Goal: Information Seeking & Learning: Learn about a topic

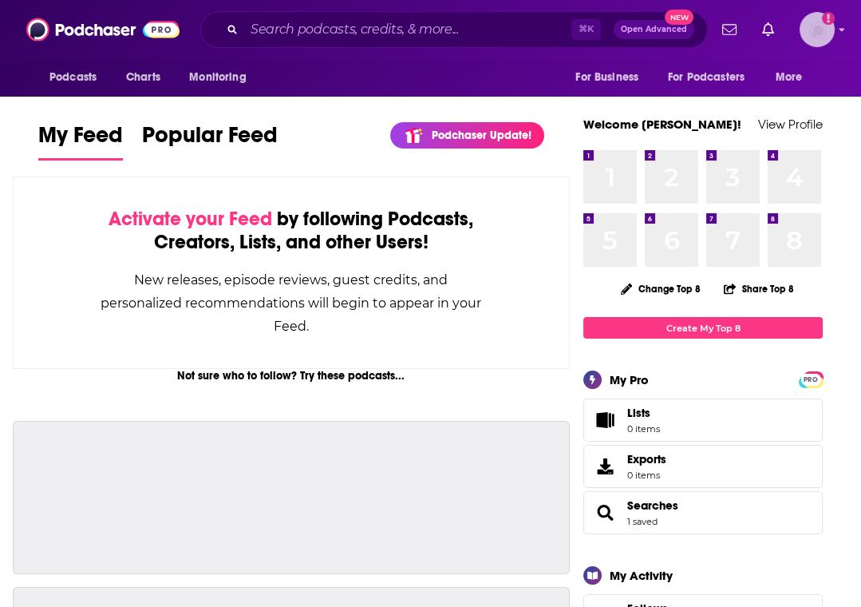
click at [826, 23] on icon "Add a profile image" at bounding box center [828, 18] width 13 height 13
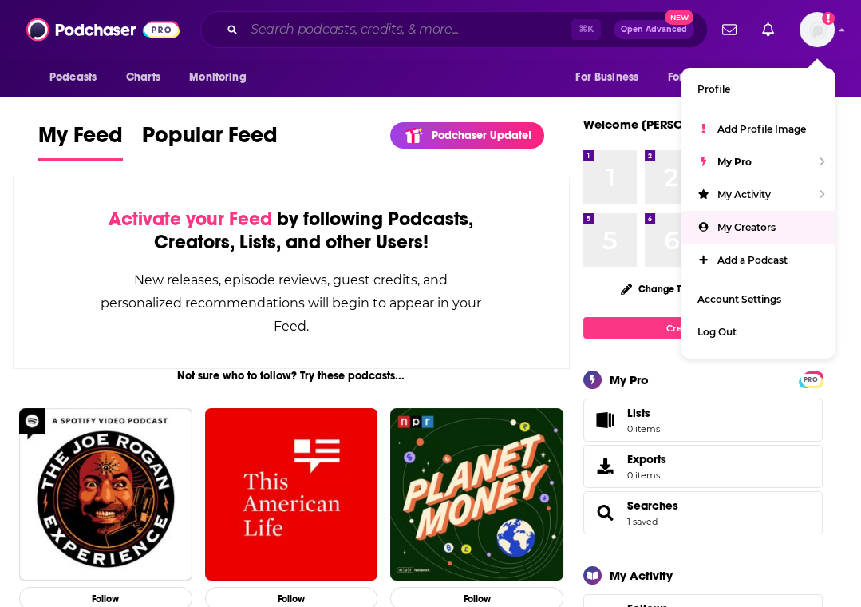
click at [326, 19] on input "Search podcasts, credits, & more..." at bounding box center [407, 30] width 327 height 26
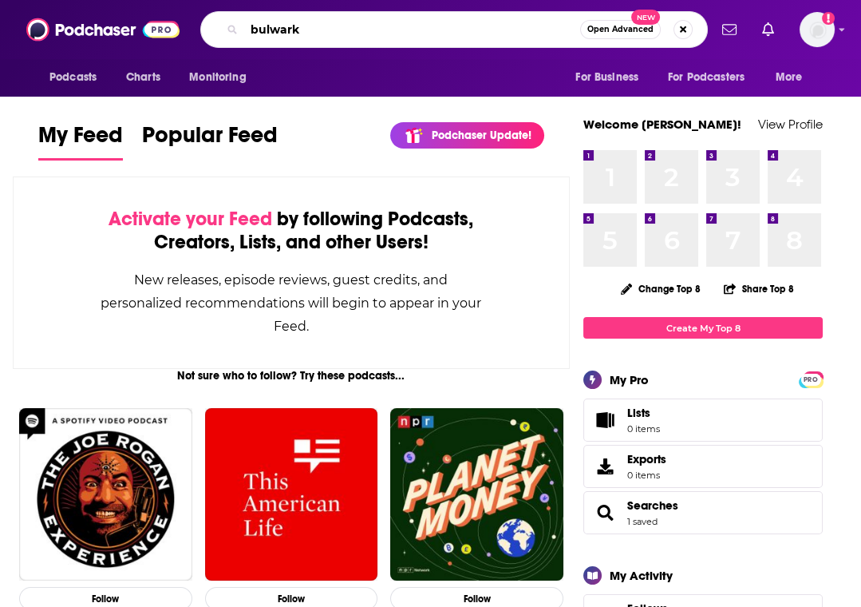
type input "bulwark"
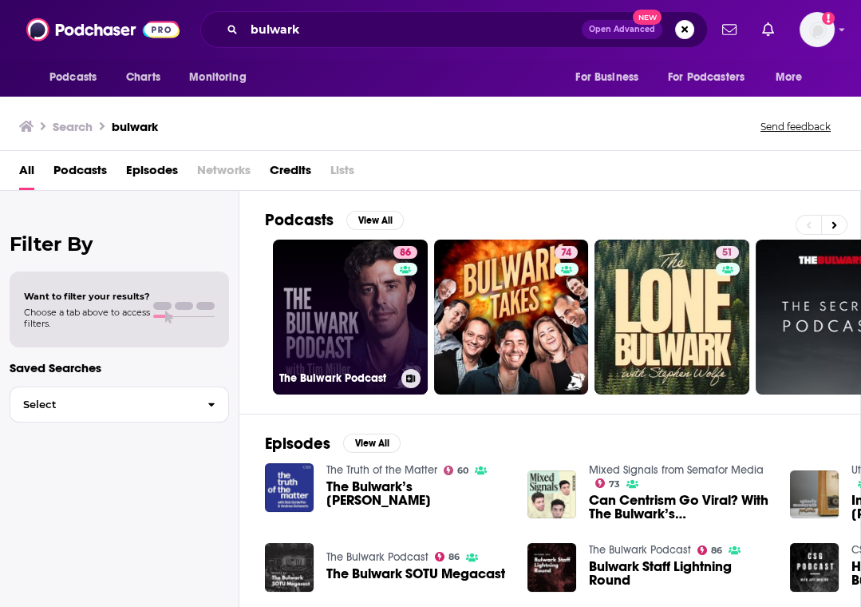
click at [326, 296] on link "86 The Bulwark Podcast" at bounding box center [350, 316] width 155 height 155
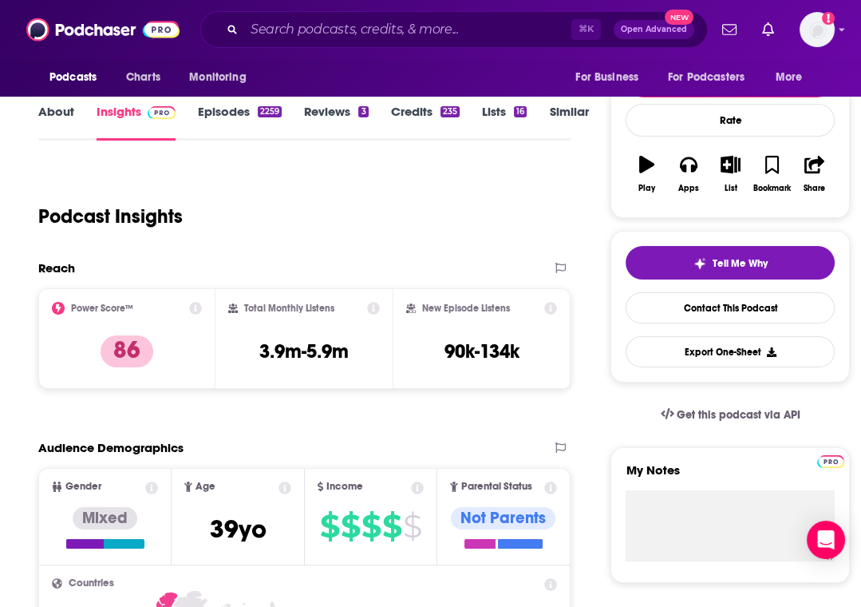
scroll to position [201, 0]
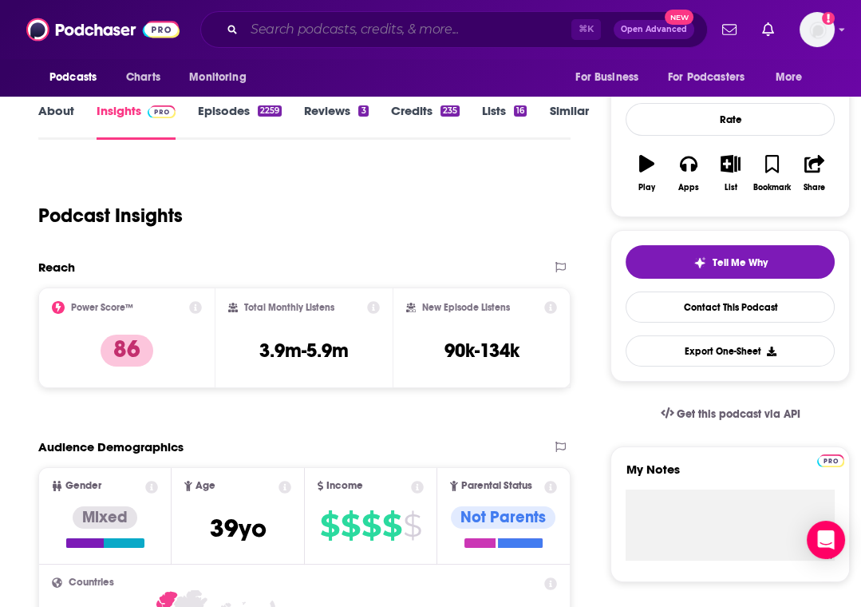
click at [297, 28] on input "Search podcasts, credits, & more..." at bounding box center [407, 30] width 327 height 26
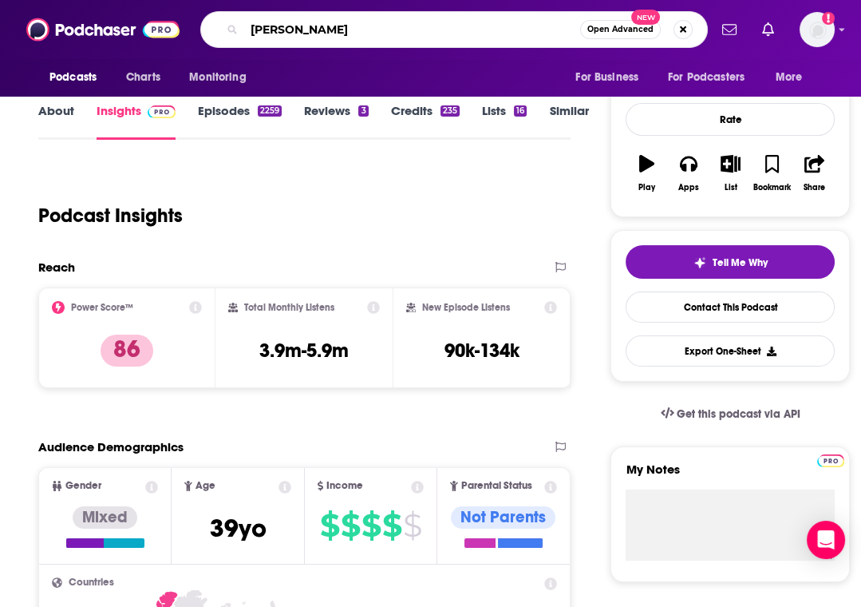
type input "charlie kirk show"
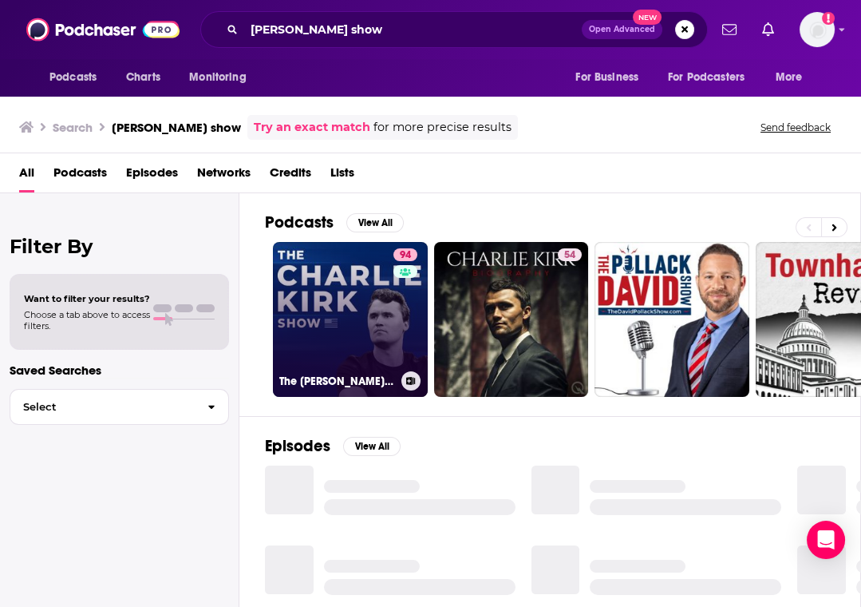
click at [322, 301] on link "94 The Charlie Kirk Show" at bounding box center [350, 319] width 155 height 155
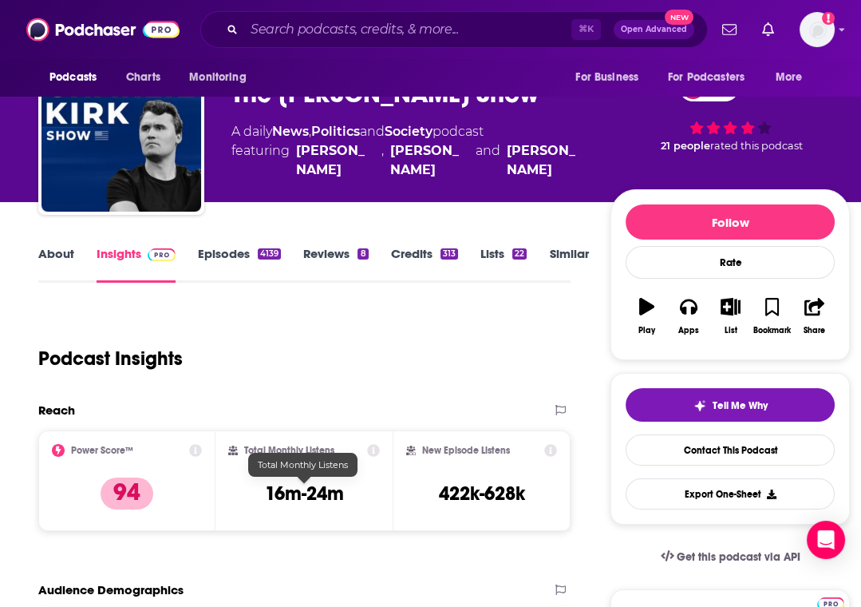
scroll to position [118, 0]
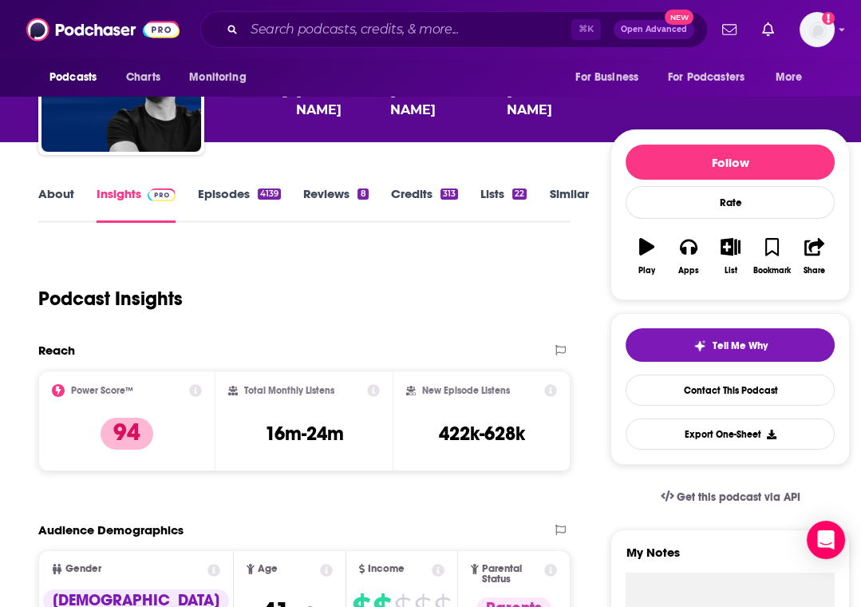
click at [268, 43] on div "⌘ K Open Advanced New" at bounding box center [454, 29] width 508 height 37
click at [268, 38] on input "Search podcasts, credits, & more..." at bounding box center [407, 30] width 327 height 26
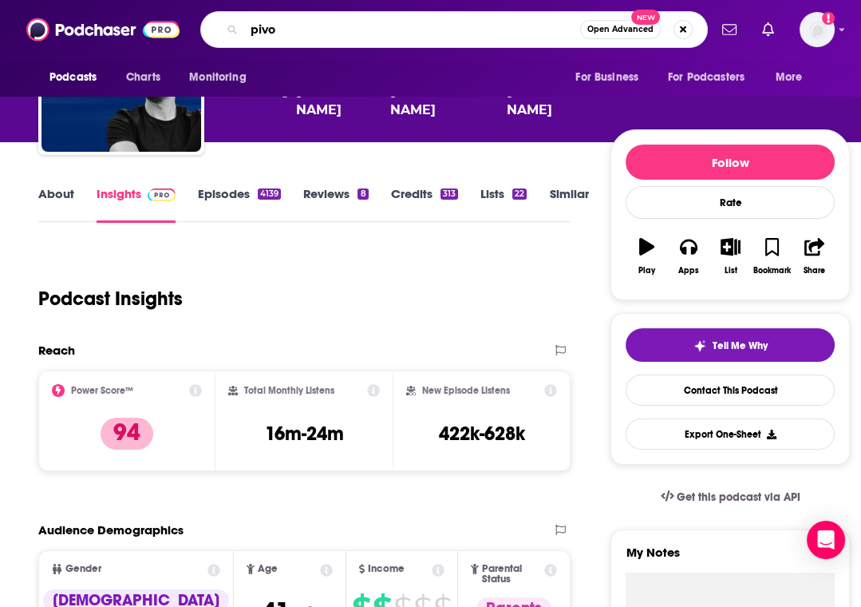
type input "pivot"
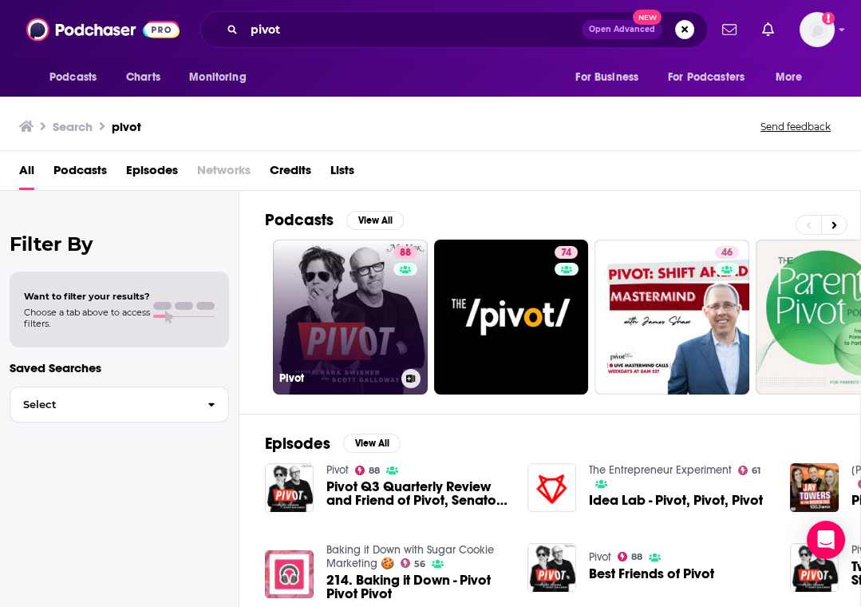
click at [353, 286] on link "88 Pivot" at bounding box center [350, 316] width 155 height 155
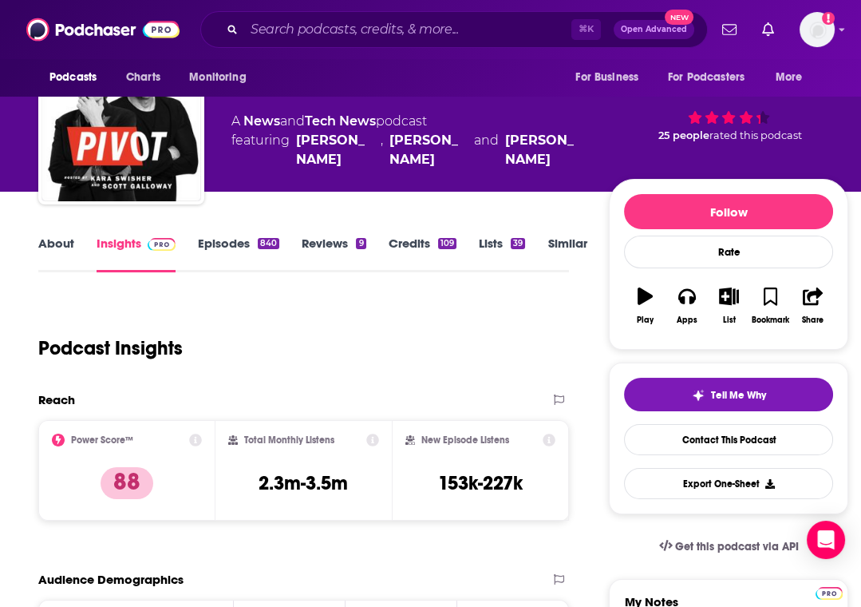
scroll to position [69, 0]
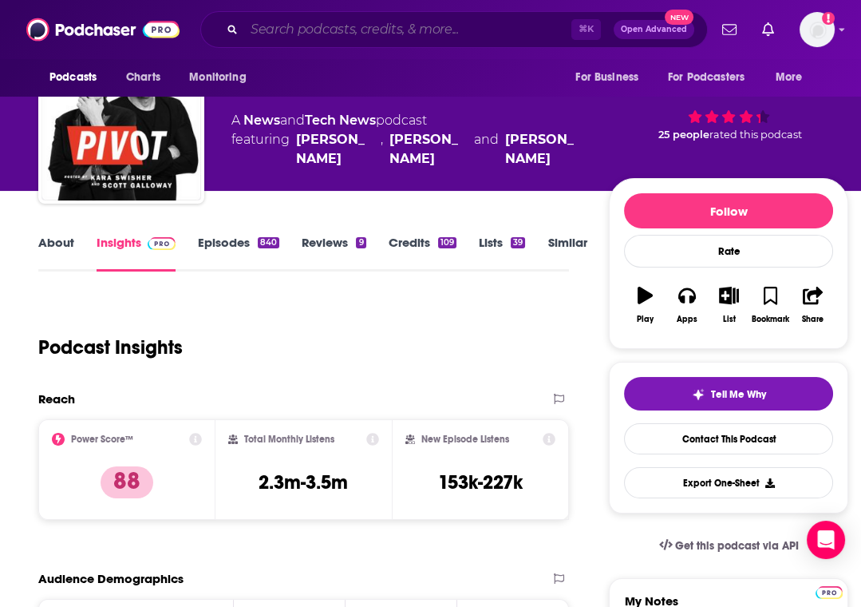
click at [318, 18] on input "Search podcasts, credits, & more..." at bounding box center [407, 30] width 327 height 26
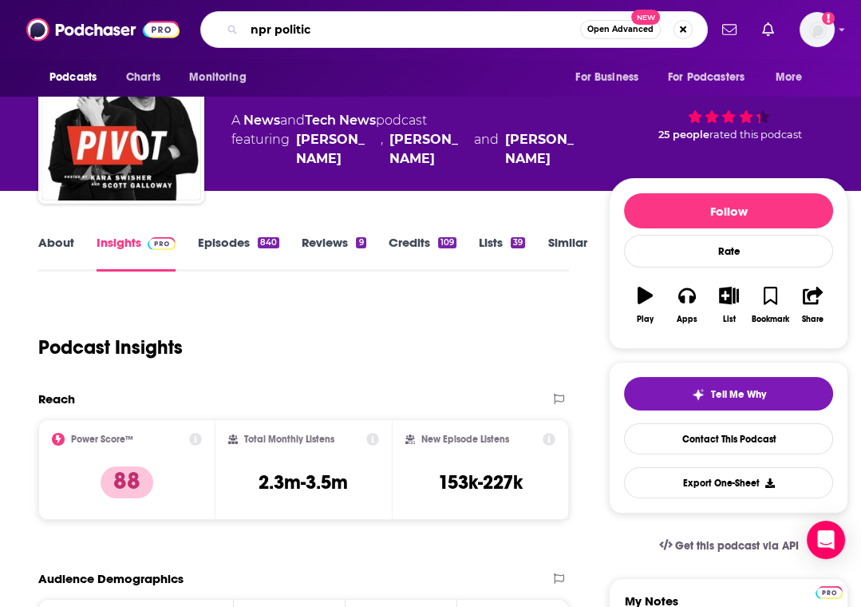
type input "npr politics"
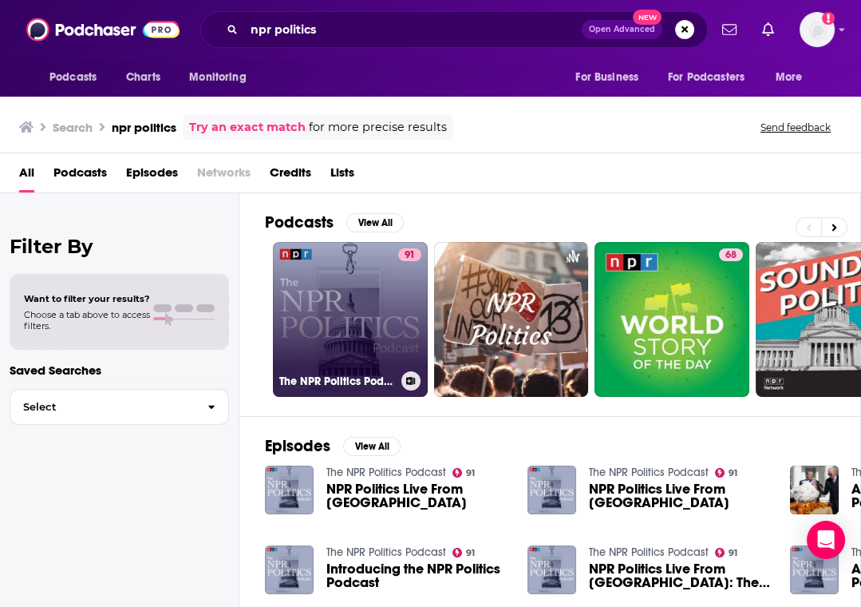
click at [318, 329] on link "91 The NPR Politics Podcast" at bounding box center [350, 319] width 155 height 155
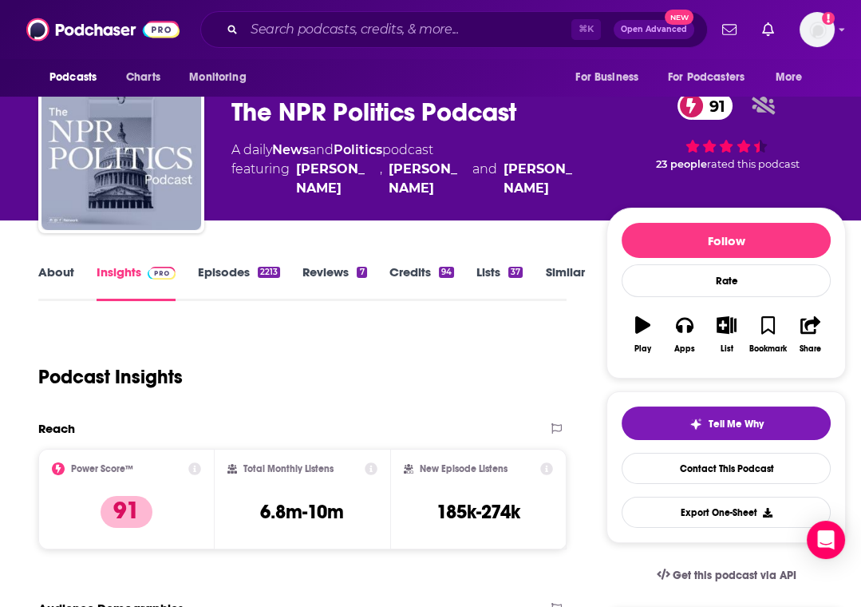
scroll to position [41, 0]
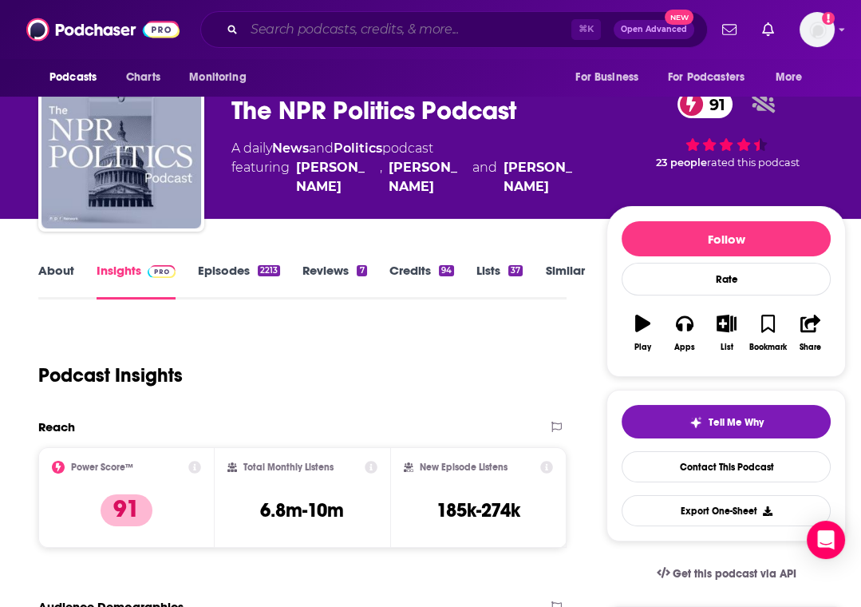
click at [317, 29] on input "Search podcasts, credits, & more..." at bounding box center [407, 30] width 327 height 26
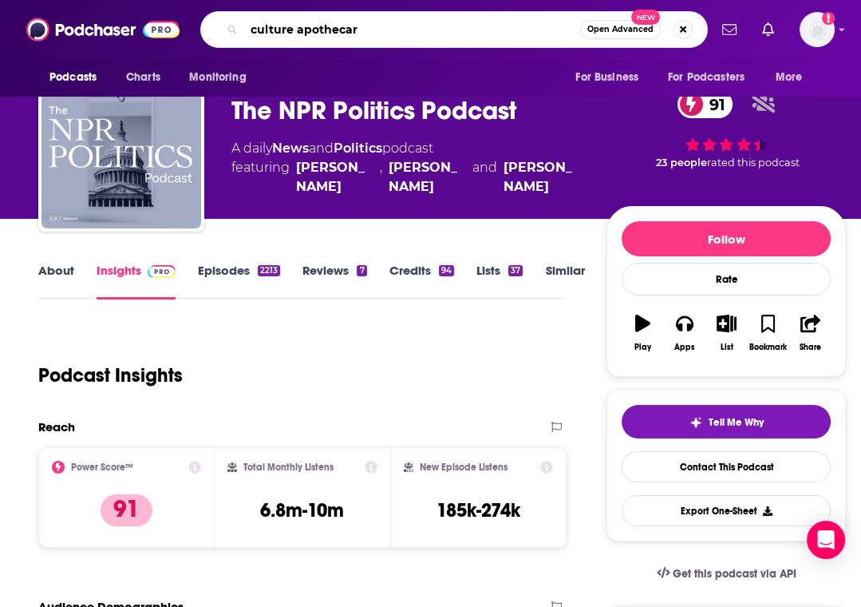
type input "culture apothecary"
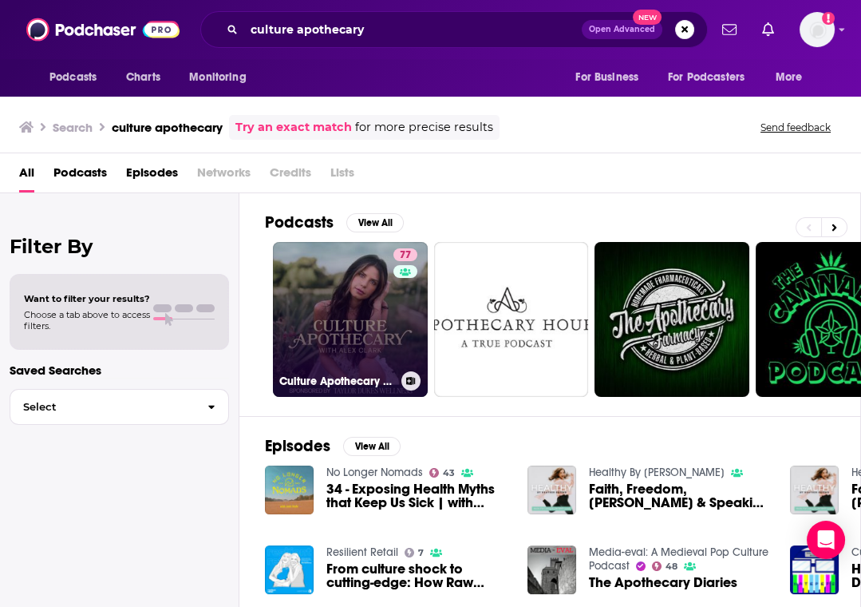
click at [339, 288] on link "77 Culture Apothecary with [PERSON_NAME]" at bounding box center [350, 319] width 155 height 155
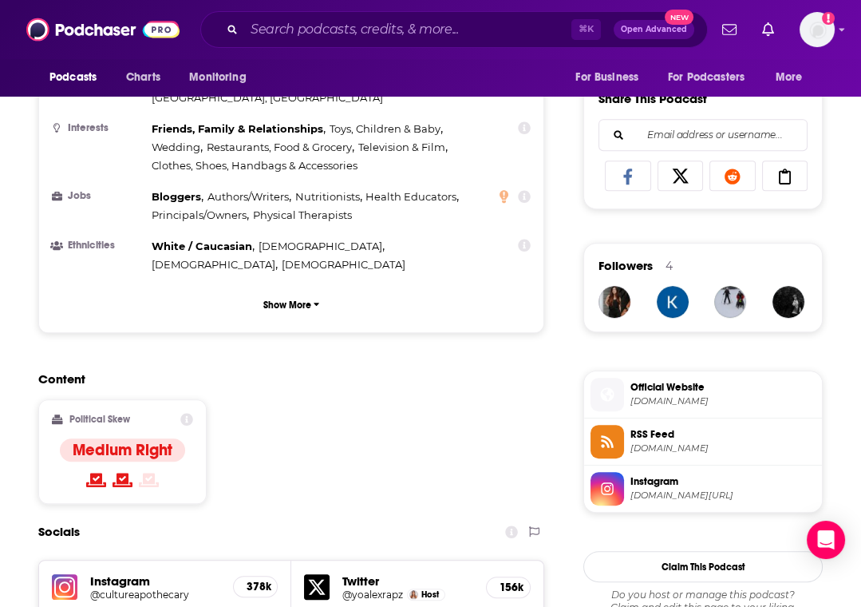
scroll to position [992, 0]
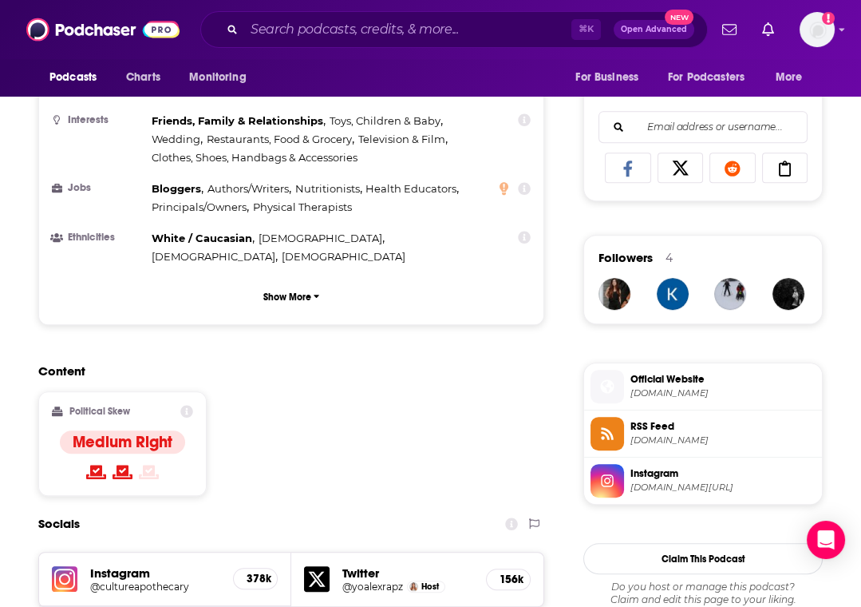
click at [187, 405] on icon at bounding box center [186, 411] width 13 height 13
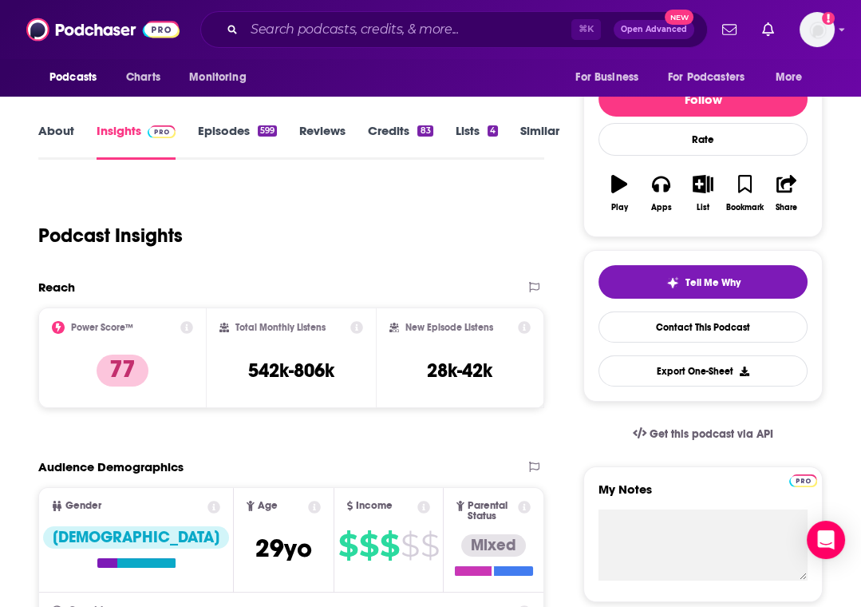
scroll to position [0, 0]
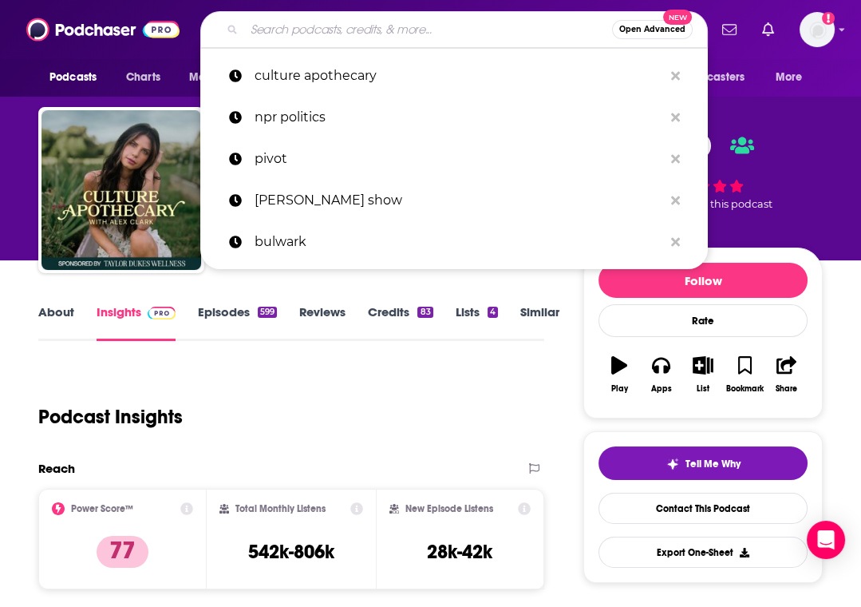
click at [310, 34] on input "Search podcasts, credits, & more..." at bounding box center [428, 30] width 368 height 26
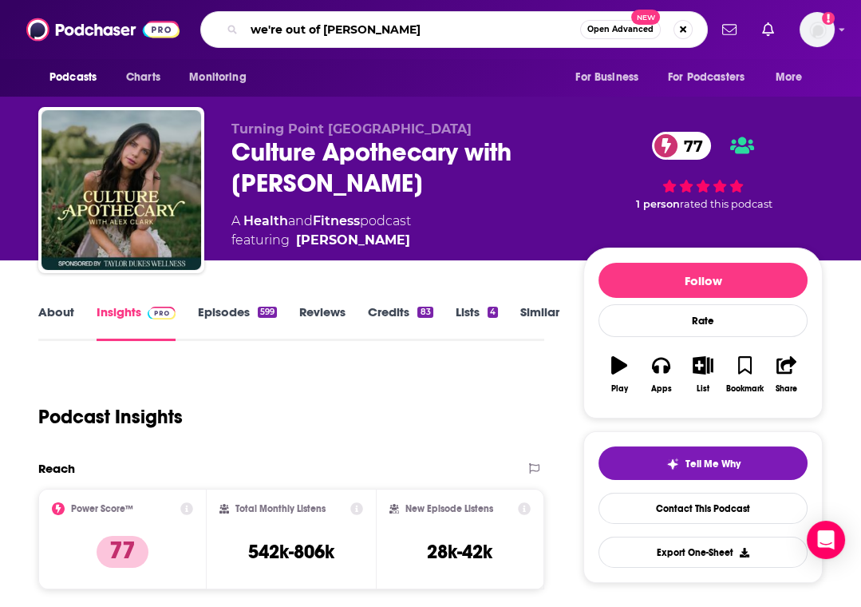
type input "we're out of time"
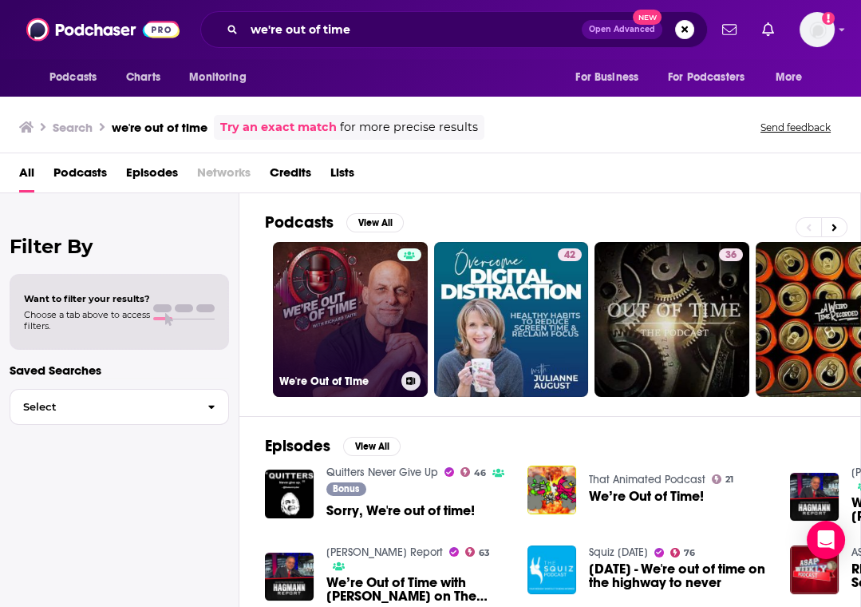
click at [345, 294] on link "We're Out of Time" at bounding box center [350, 319] width 155 height 155
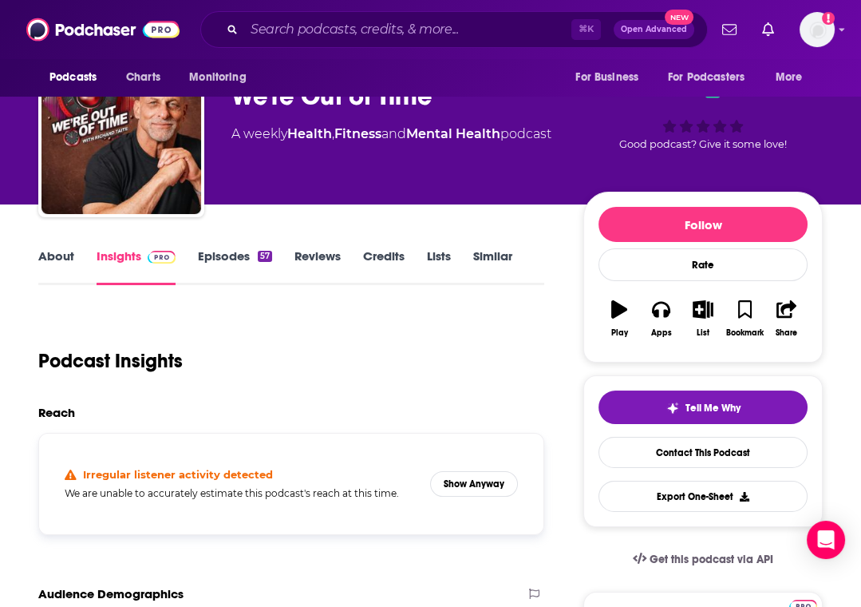
scroll to position [54, 0]
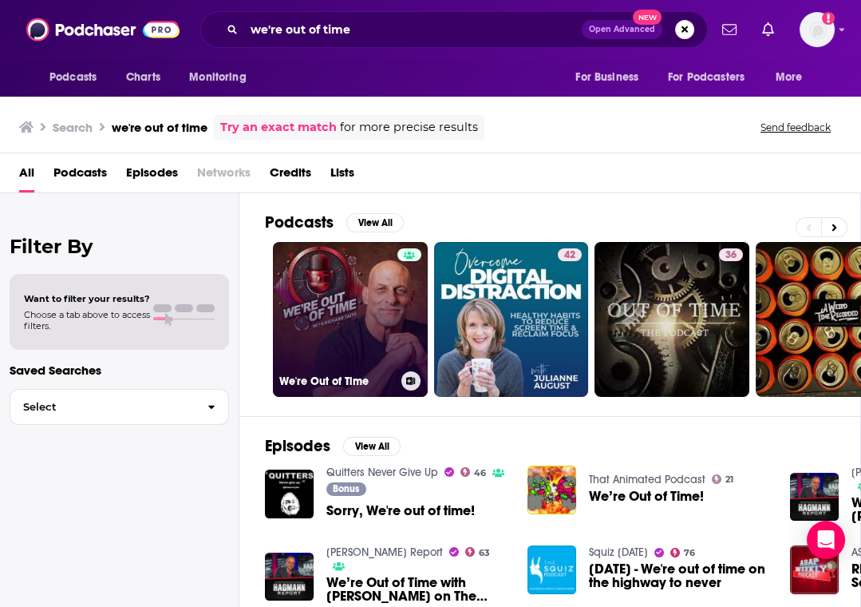
click at [308, 294] on link "We're Out of Time" at bounding box center [350, 319] width 155 height 155
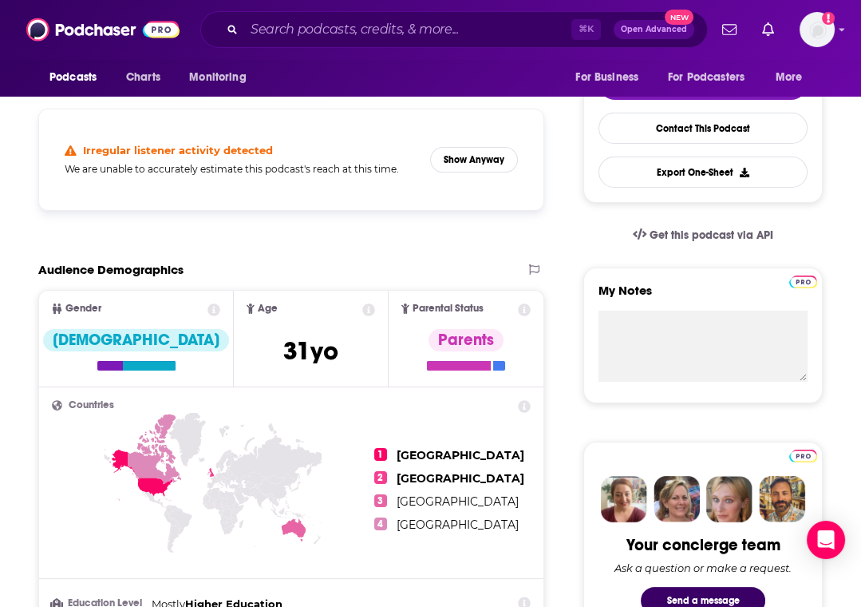
scroll to position [379, 0]
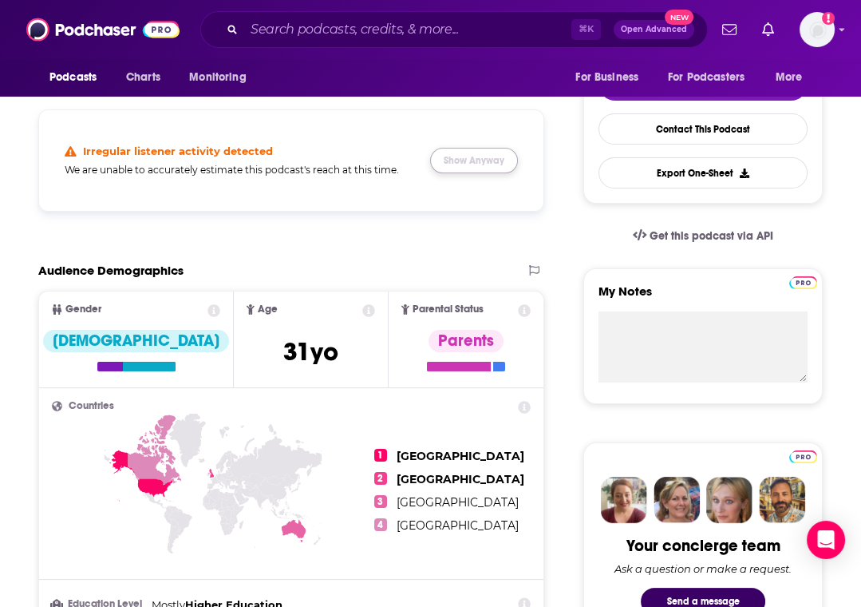
click at [454, 149] on button "Show Anyway" at bounding box center [474, 161] width 88 height 26
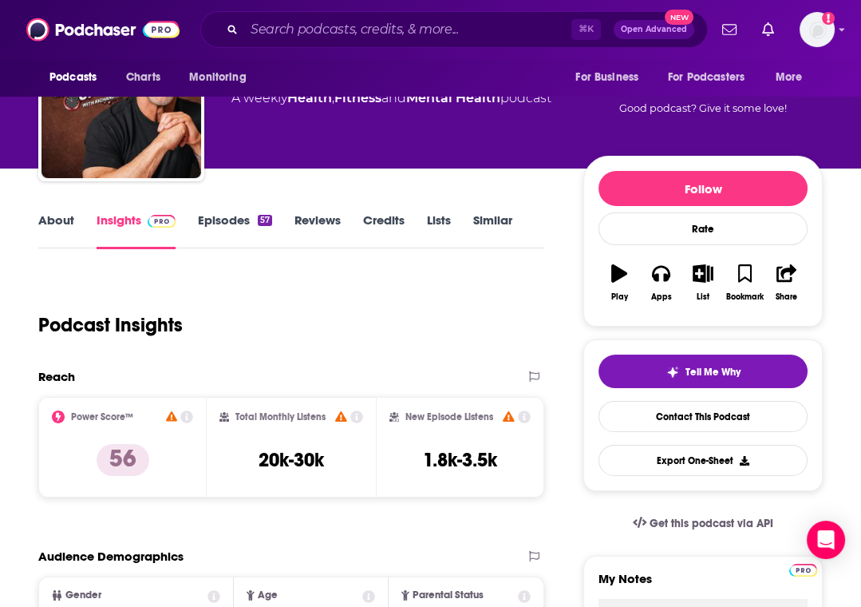
scroll to position [90, 0]
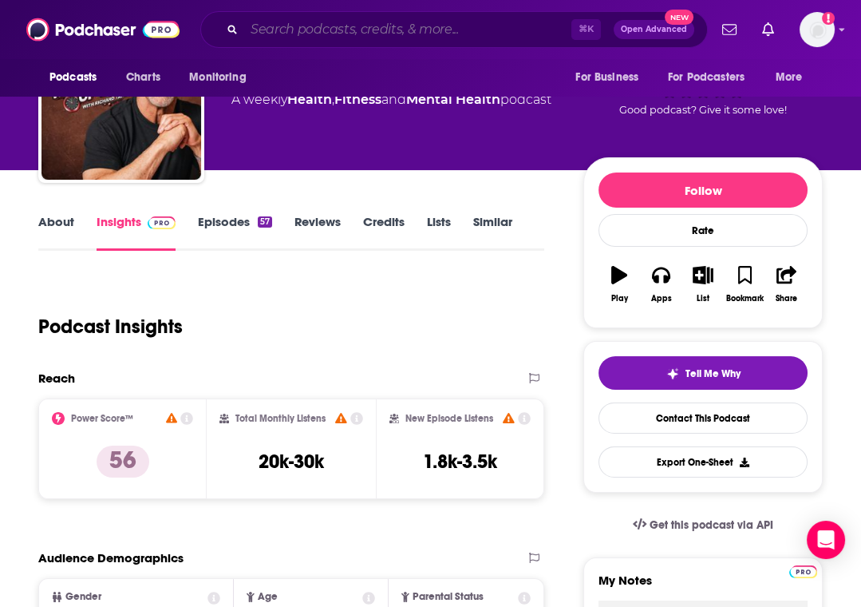
click at [286, 26] on input "Search podcasts, credits, & more..." at bounding box center [407, 30] width 327 height 26
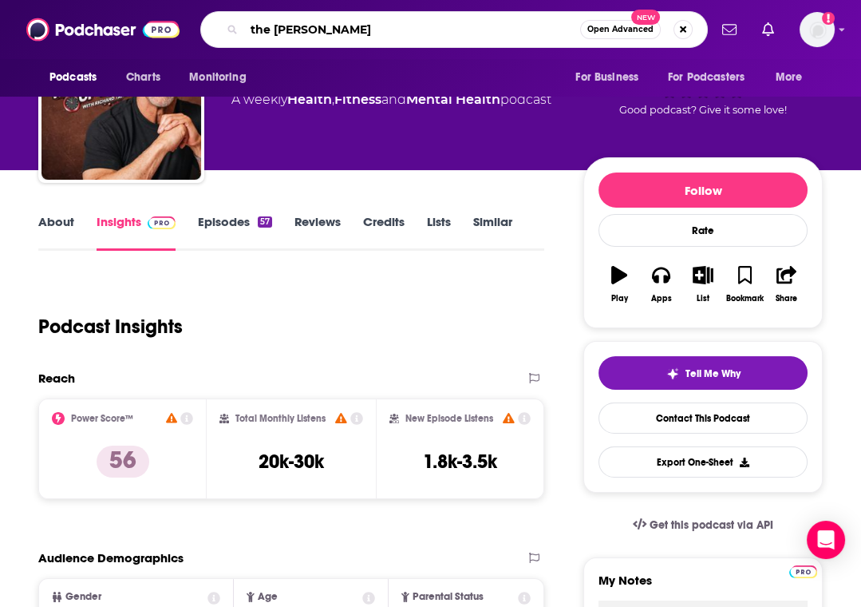
type input "the [PERSON_NAME]"
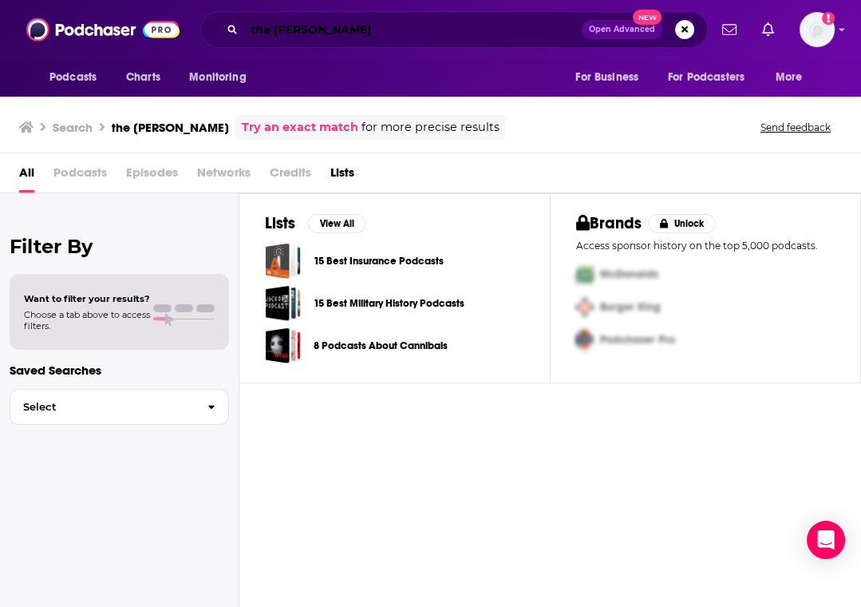
click at [362, 31] on input "the [PERSON_NAME]" at bounding box center [413, 30] width 338 height 26
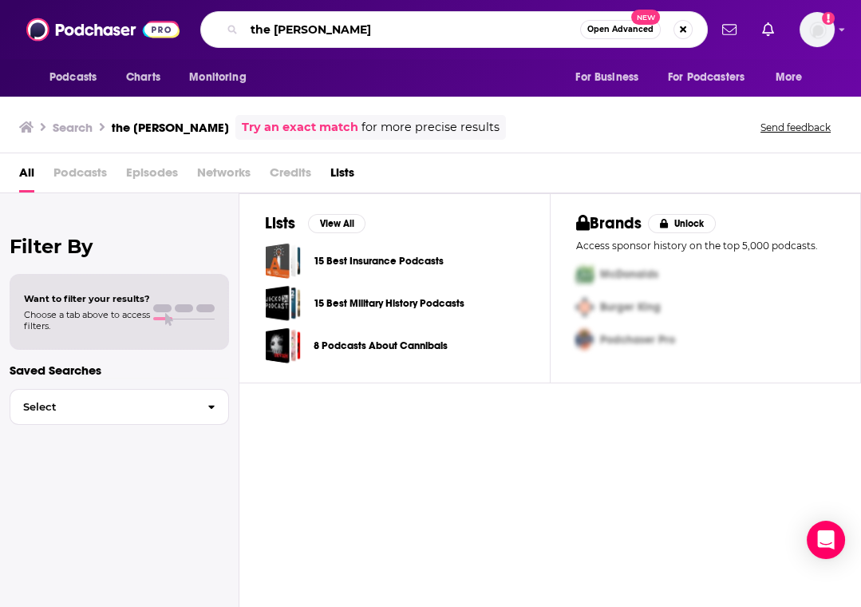
type input "the [PERSON_NAME]"
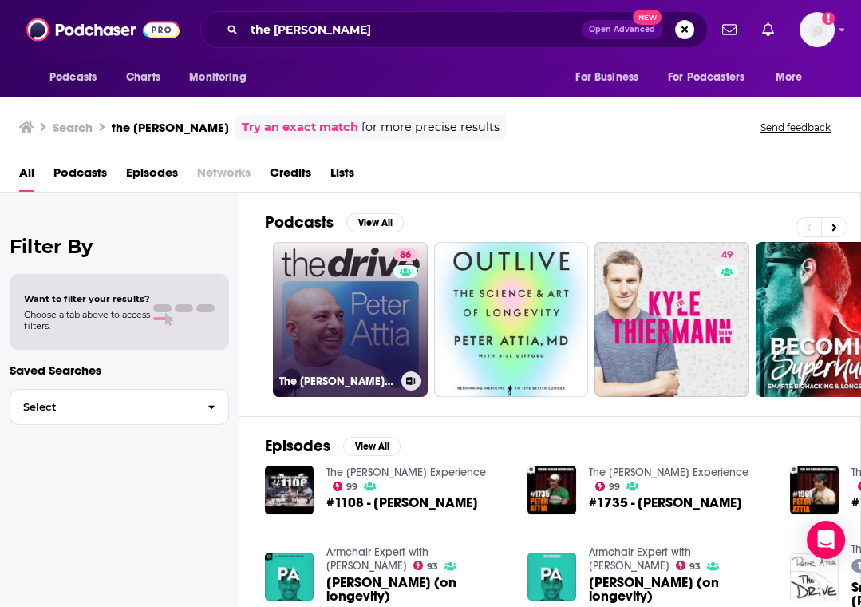
click at [360, 317] on link "86 The Peter Attia Drive" at bounding box center [350, 319] width 155 height 155
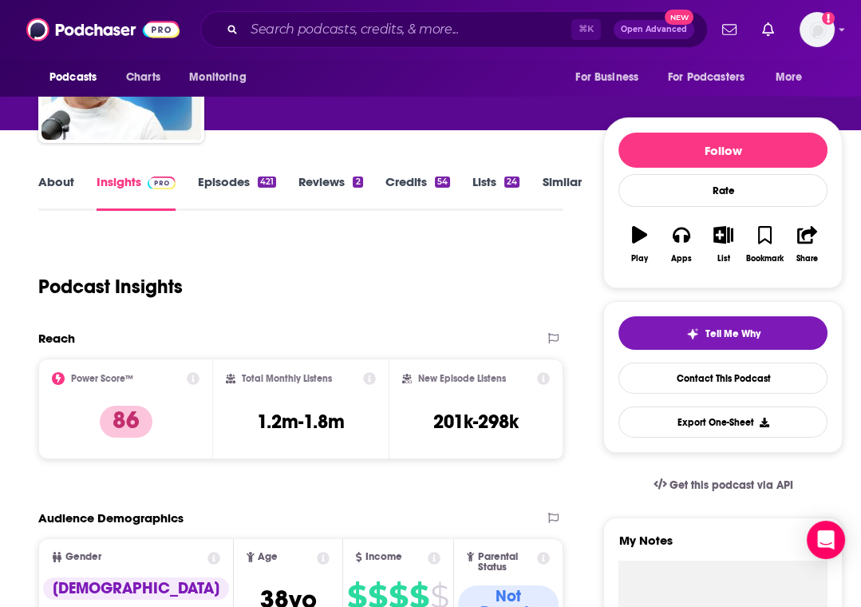
scroll to position [223, 0]
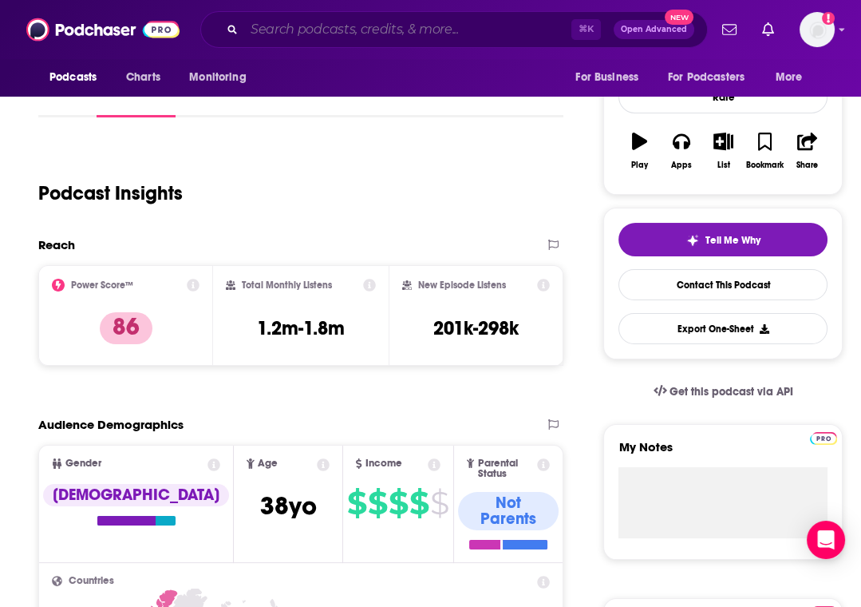
click at [314, 28] on input "Search podcasts, credits, & more..." at bounding box center [407, 30] width 327 height 26
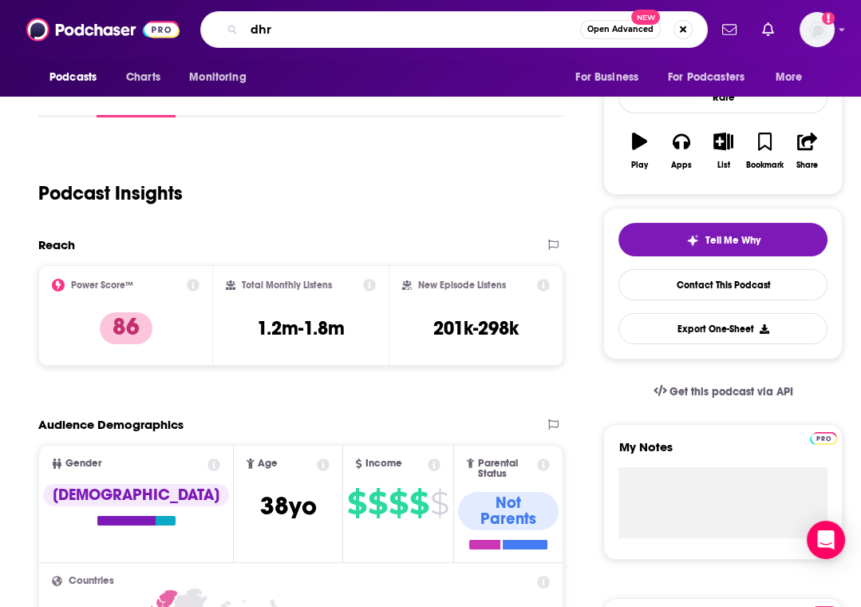
type input "dhru"
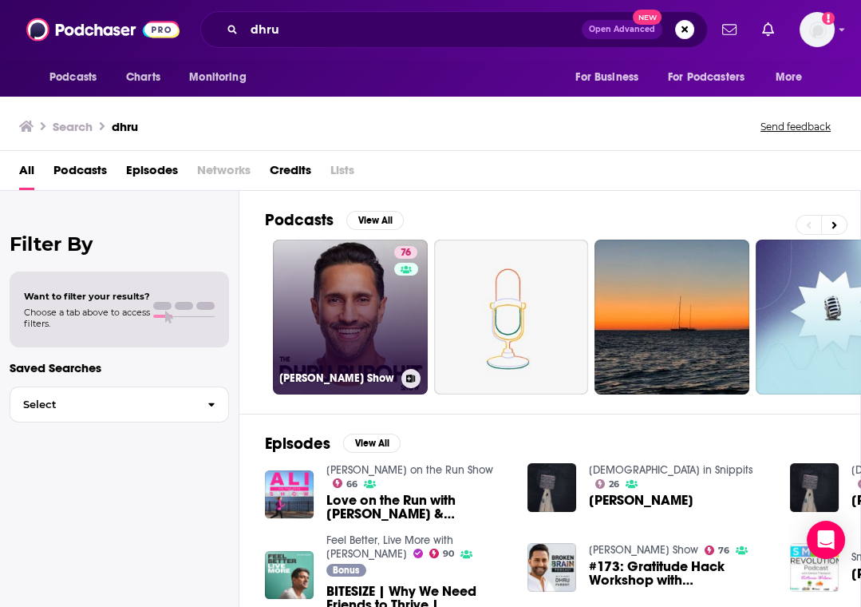
click at [314, 332] on link "76 Dhru Purohit Show" at bounding box center [350, 316] width 155 height 155
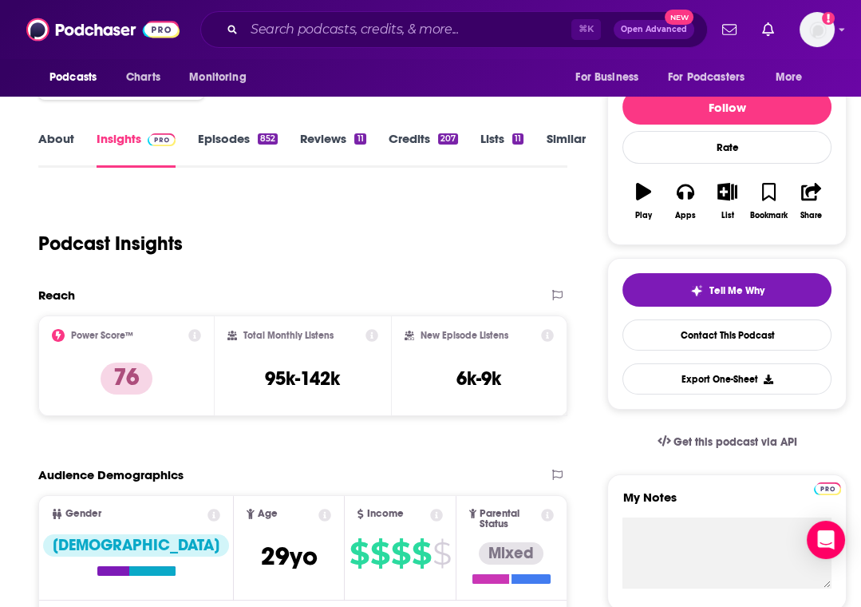
scroll to position [197, 0]
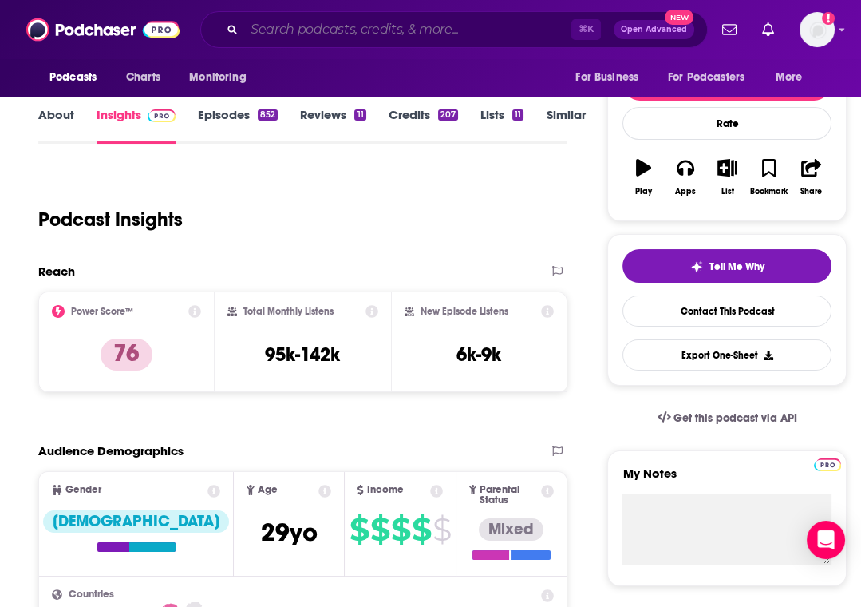
click at [286, 27] on input "Search podcasts, credits, & more..." at bounding box center [407, 30] width 327 height 26
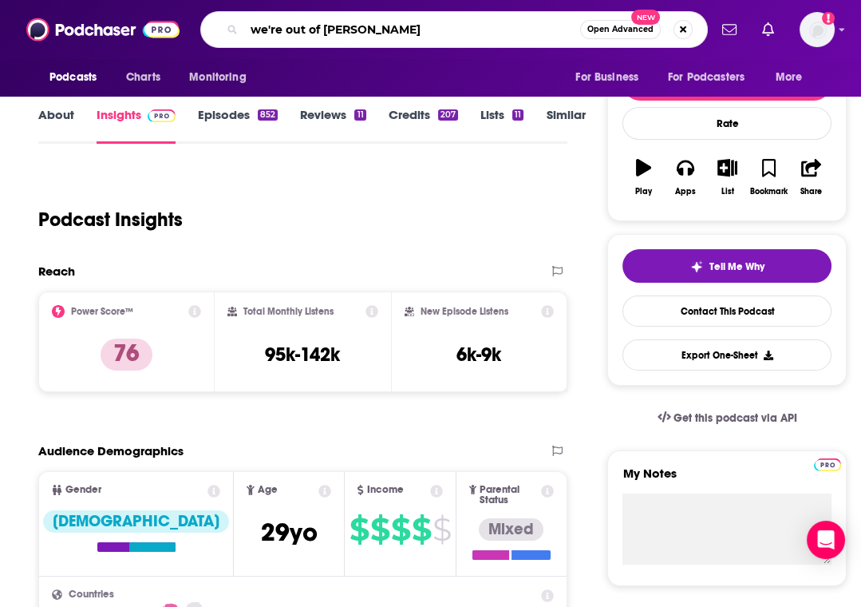
type input "we're out of time"
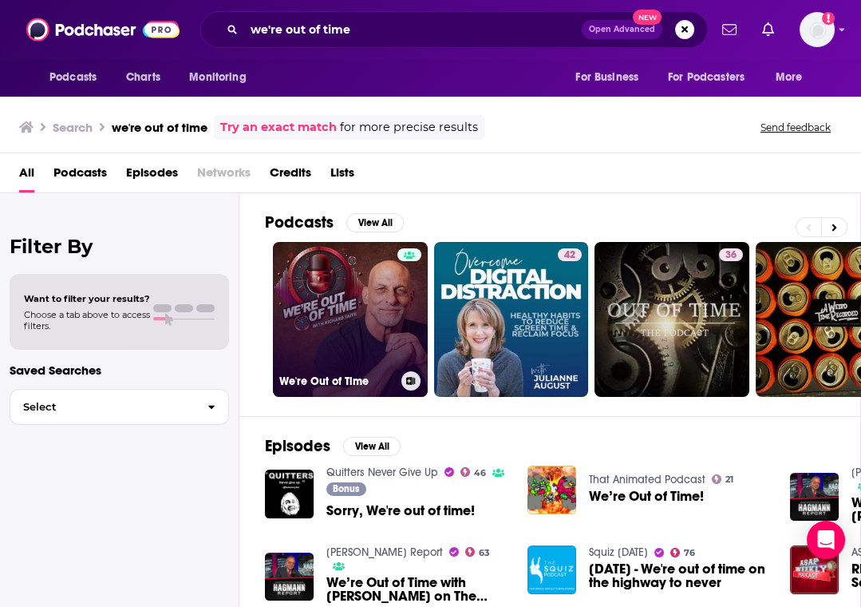
click at [319, 300] on link "We're Out of Time" at bounding box center [350, 319] width 155 height 155
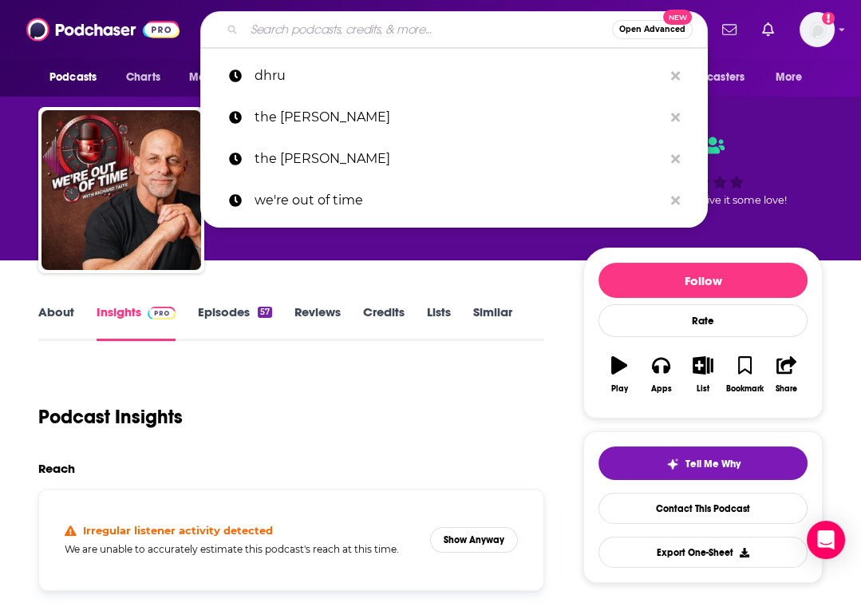
click at [351, 22] on input "Search podcasts, credits, & more..." at bounding box center [428, 30] width 368 height 26
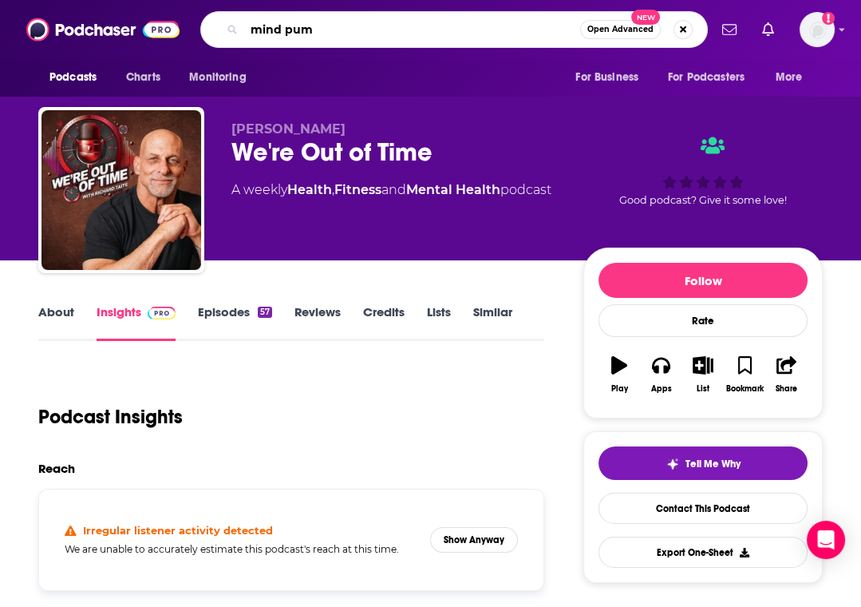
type input "mind pump"
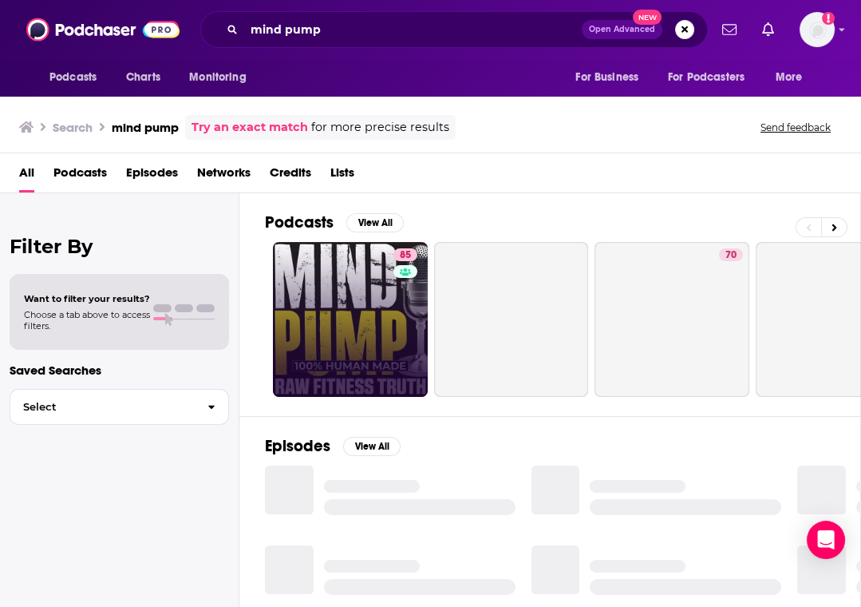
click at [316, 315] on link "85" at bounding box center [350, 319] width 155 height 155
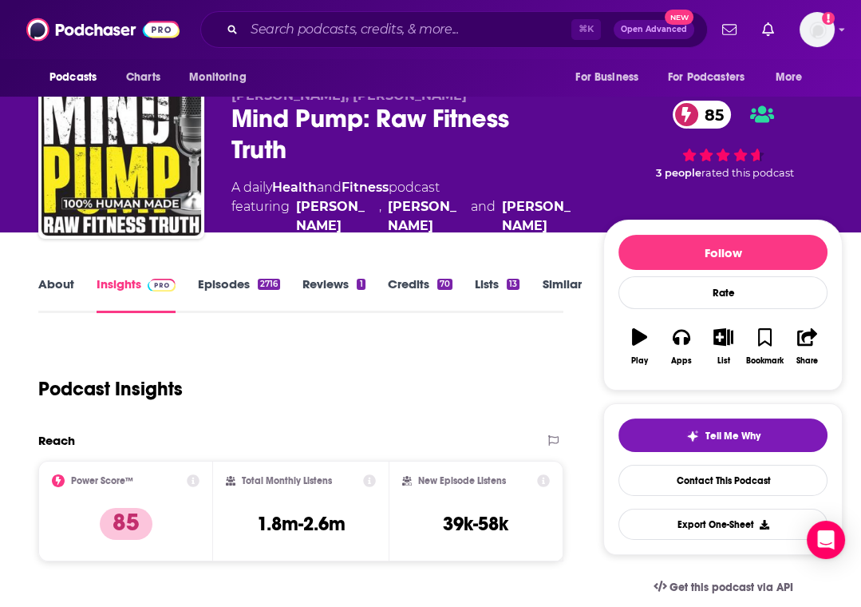
scroll to position [26, 0]
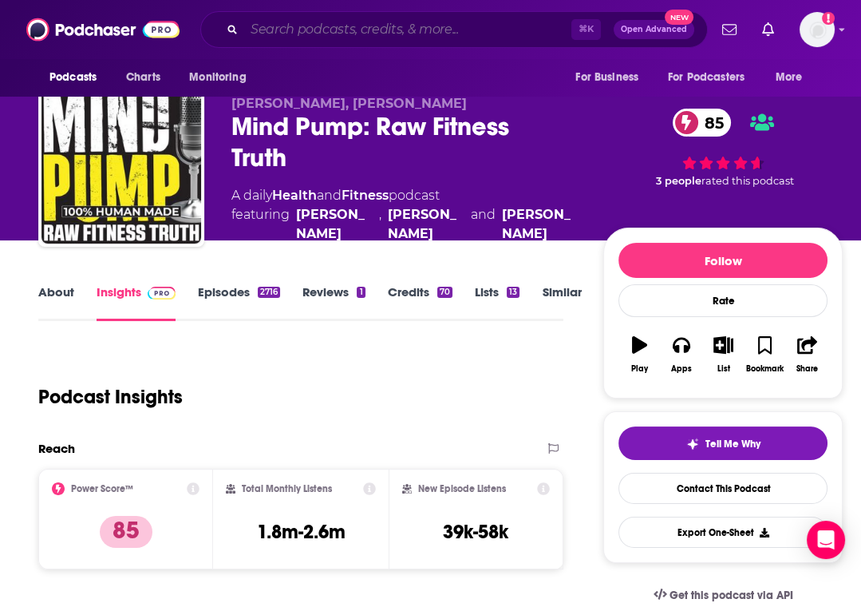
click at [305, 38] on input "Search podcasts, credits, & more..." at bounding box center [407, 30] width 327 height 26
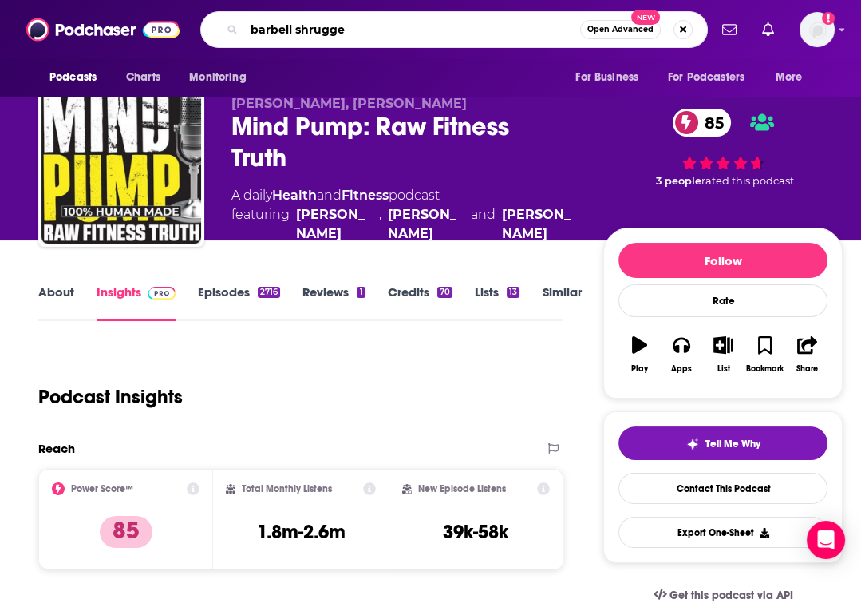
type input "barbell shrugged"
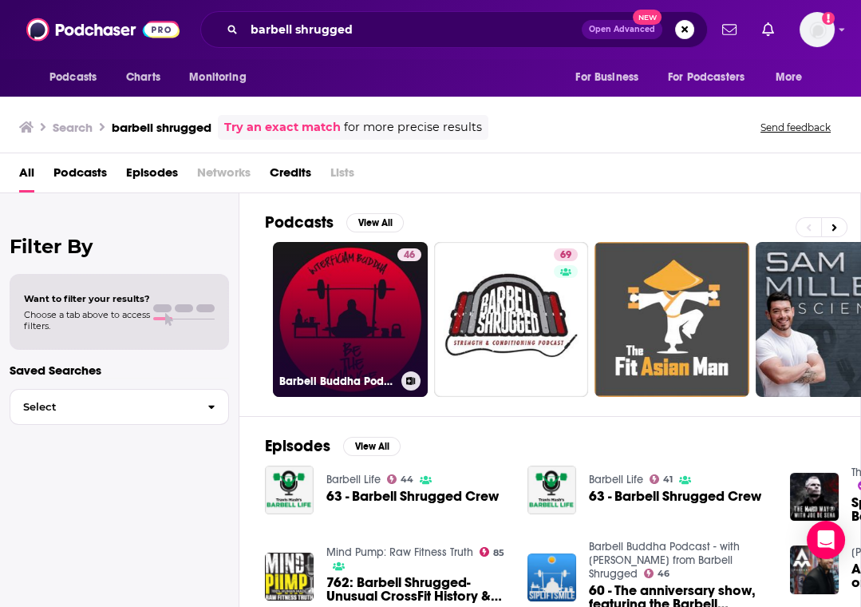
click at [306, 285] on link "46 Barbell Buddha Podcast - with Chris Moore from Barbell Shrugged" at bounding box center [350, 319] width 155 height 155
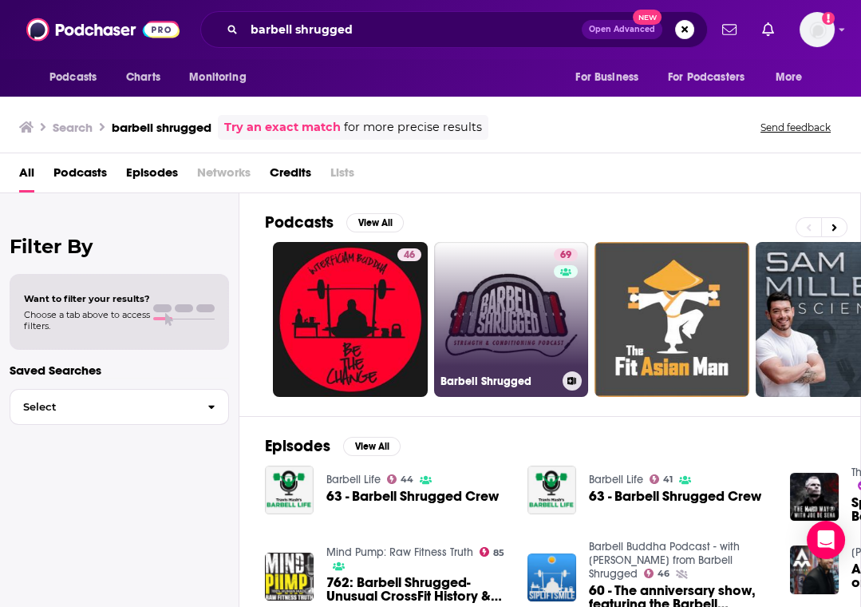
click at [475, 321] on link "69 Barbell Shrugged" at bounding box center [511, 319] width 155 height 155
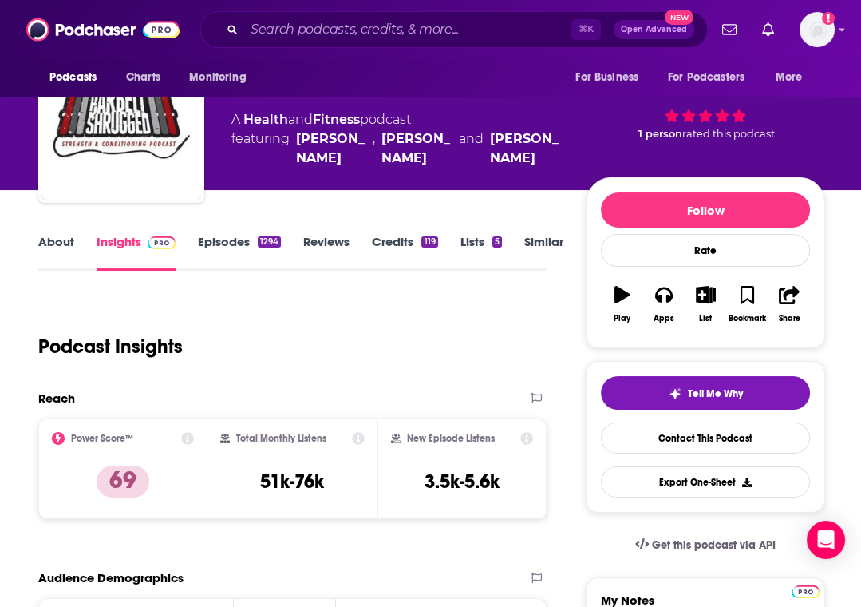
scroll to position [85, 0]
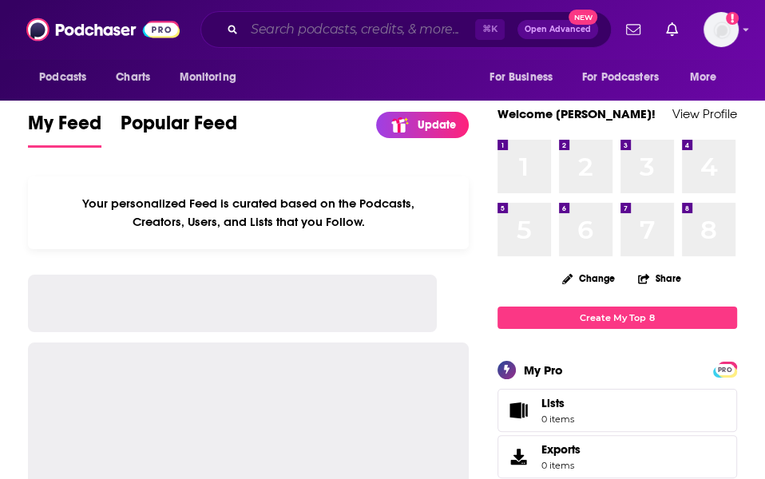
click at [328, 32] on input "Search podcasts, credits, & more..." at bounding box center [359, 30] width 231 height 26
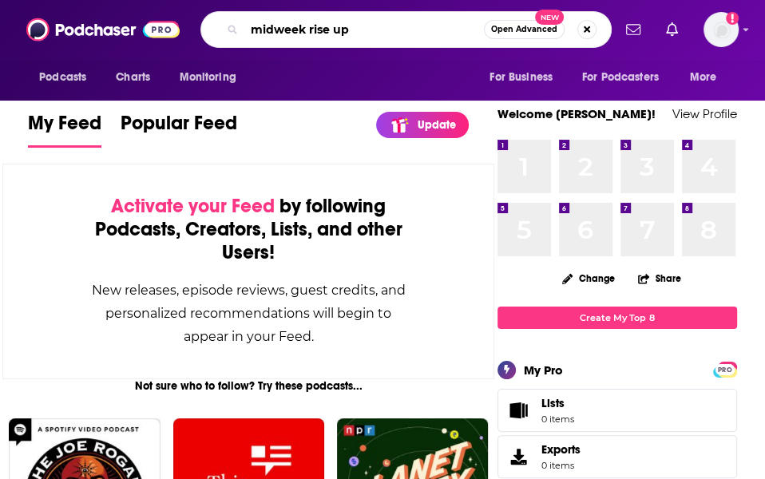
type input "midweek rise up"
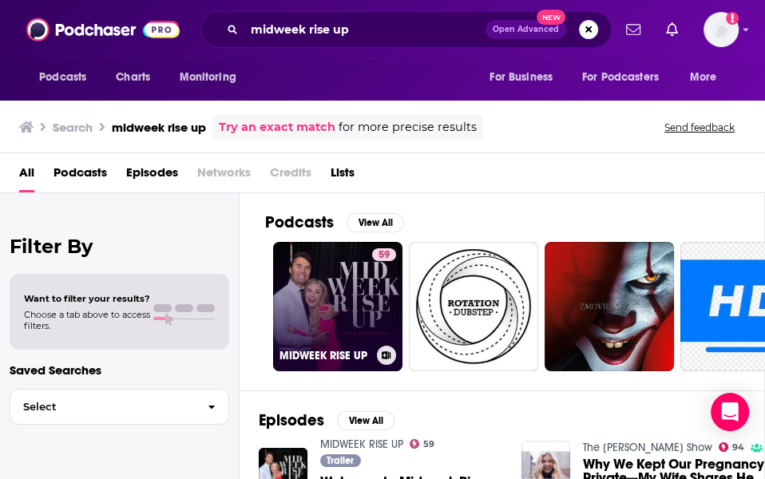
click at [311, 299] on link "59 MIDWEEK RISE UP" at bounding box center [337, 306] width 129 height 129
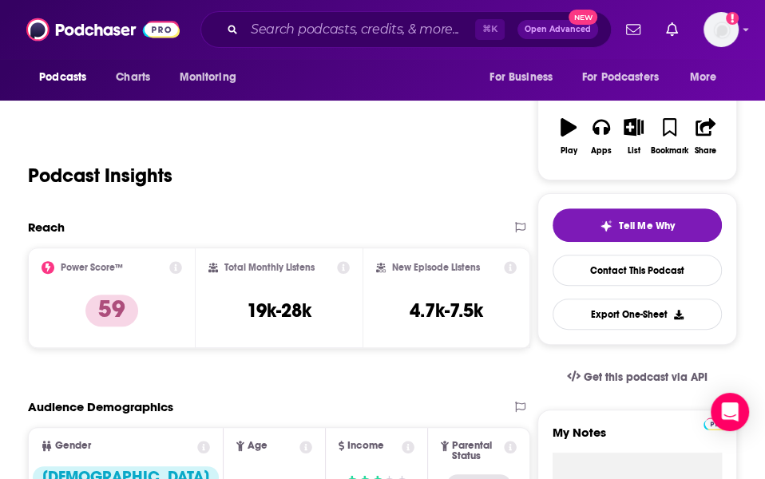
scroll to position [227, 0]
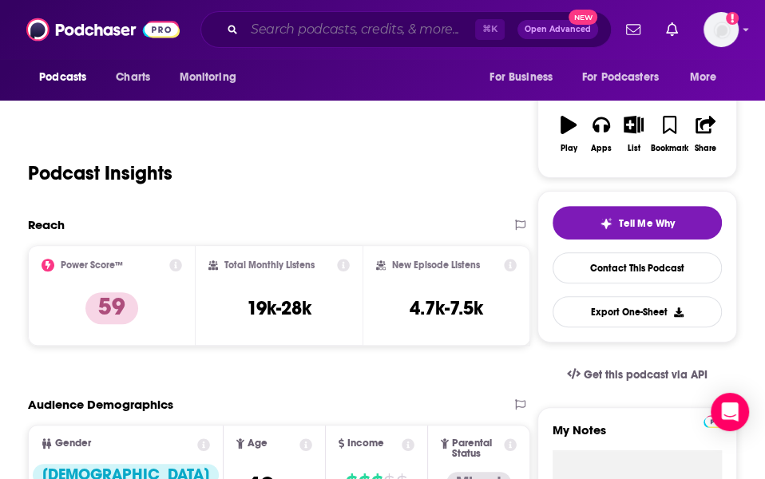
click at [286, 20] on input "Search podcasts, credits, & more..." at bounding box center [359, 30] width 231 height 26
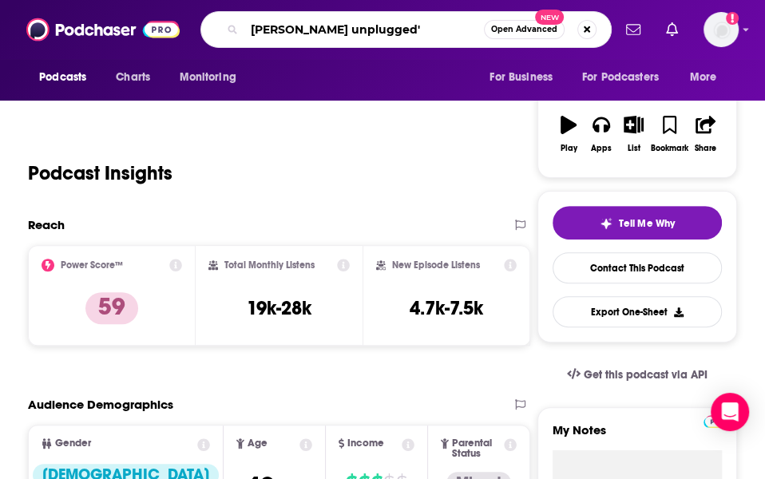
type input "mick unplugged"
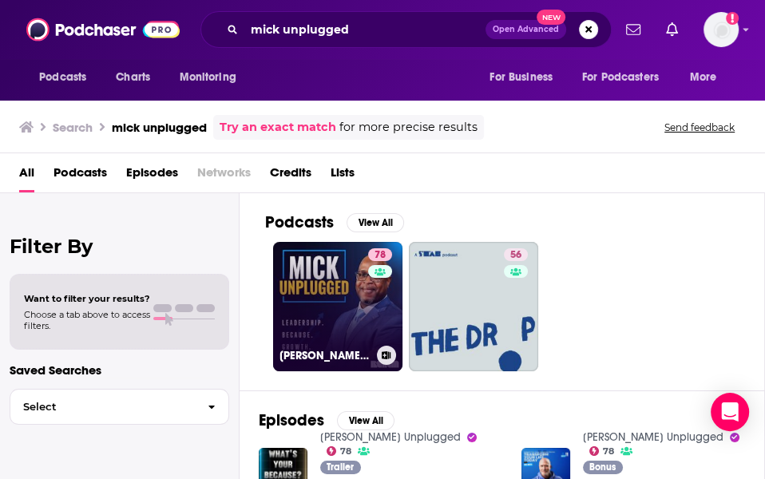
click at [342, 308] on link "78 [PERSON_NAME] Unplugged" at bounding box center [337, 306] width 129 height 129
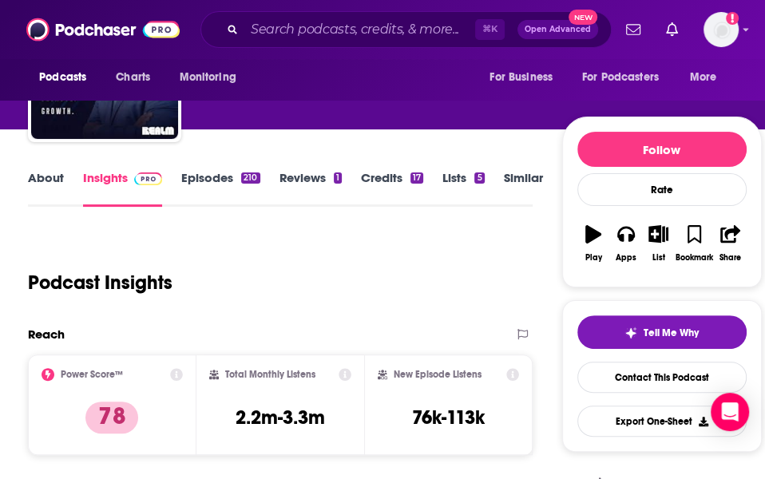
scroll to position [181, 0]
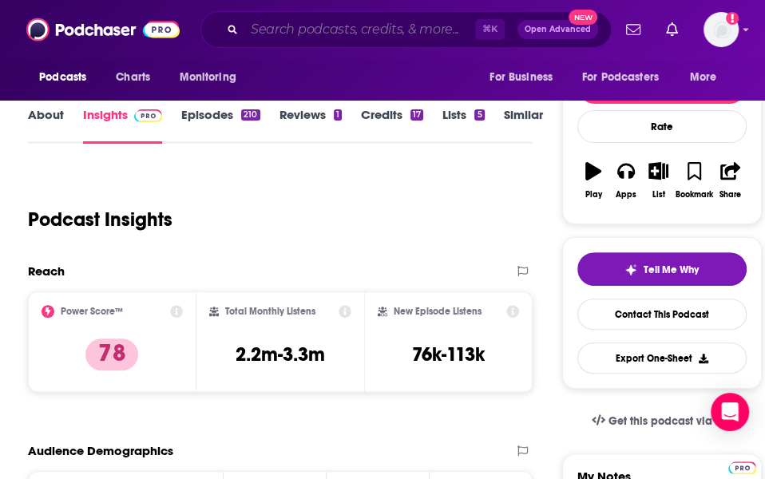
click at [306, 23] on input "Search podcasts, credits, & more..." at bounding box center [359, 30] width 231 height 26
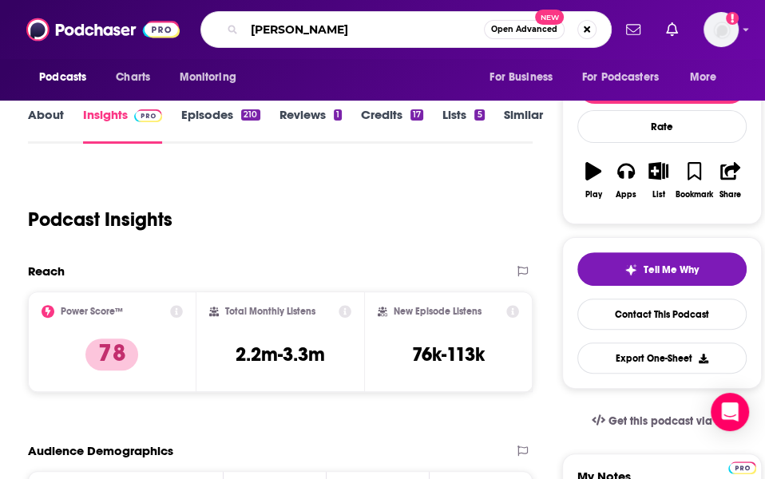
type input "[PERSON_NAME]"
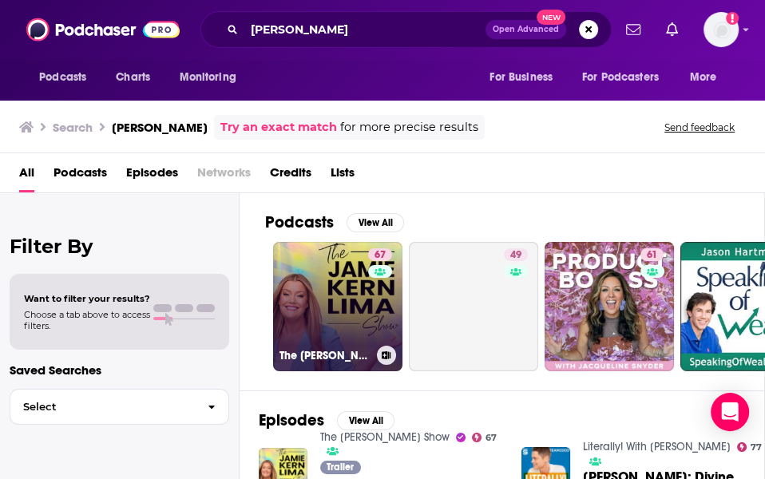
click at [316, 283] on link "67 The [PERSON_NAME] Show" at bounding box center [337, 306] width 129 height 129
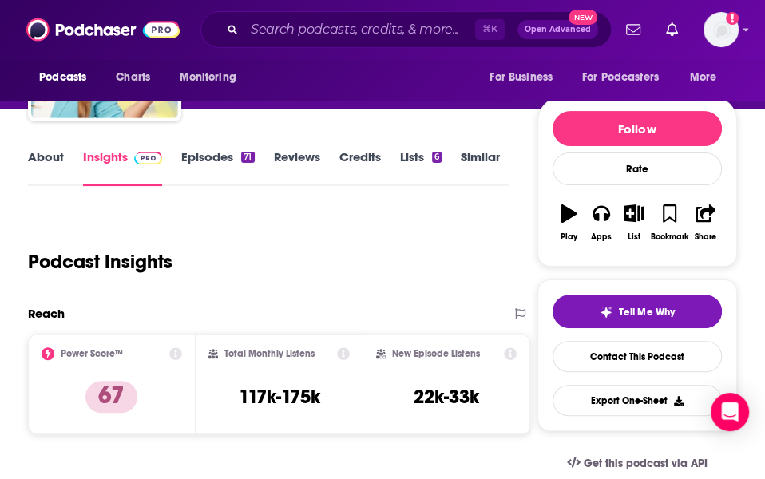
scroll to position [142, 0]
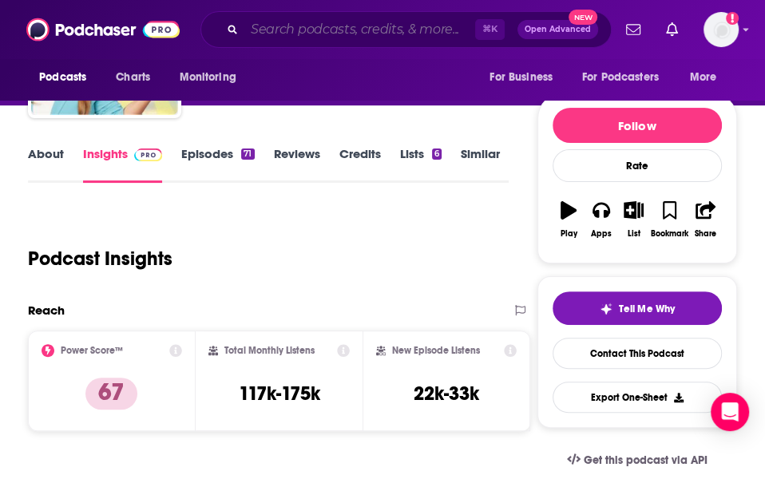
click at [279, 29] on input "Search podcasts, credits, & more..." at bounding box center [359, 30] width 231 height 26
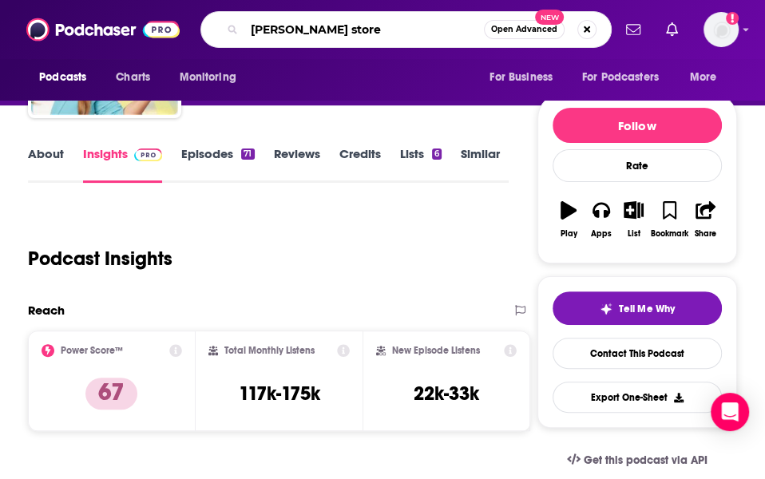
type input "[PERSON_NAME]"
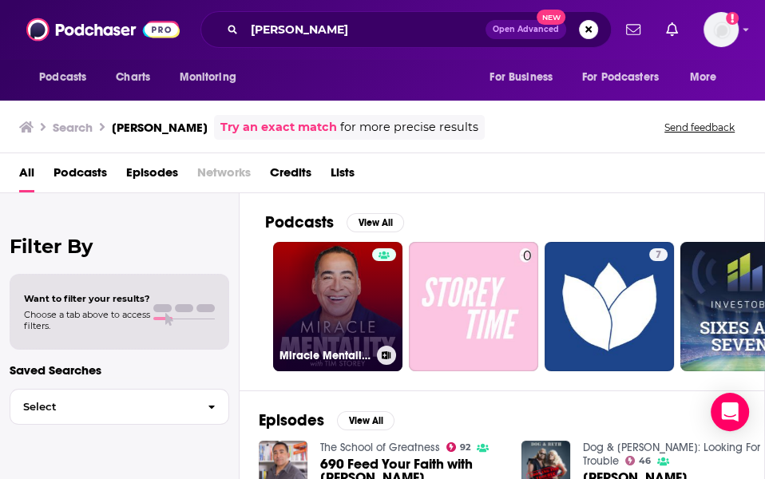
click at [312, 283] on link "Miracle Mentality with [PERSON_NAME] (Motivation, Self Help, and Mental Health)" at bounding box center [337, 306] width 129 height 129
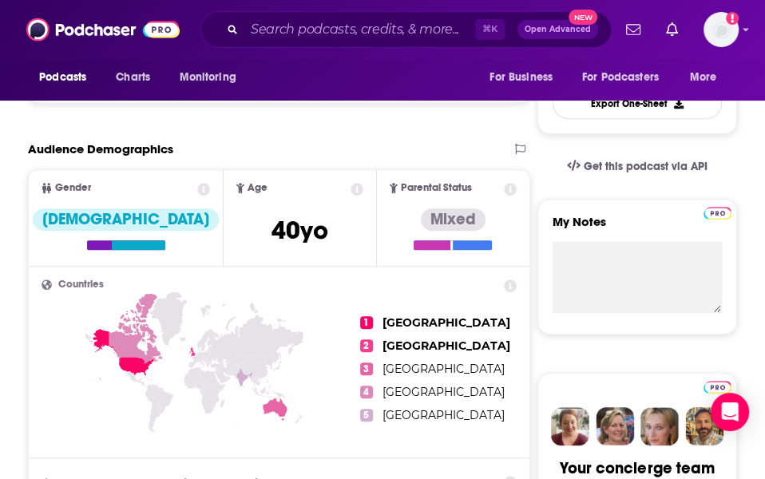
scroll to position [426, 0]
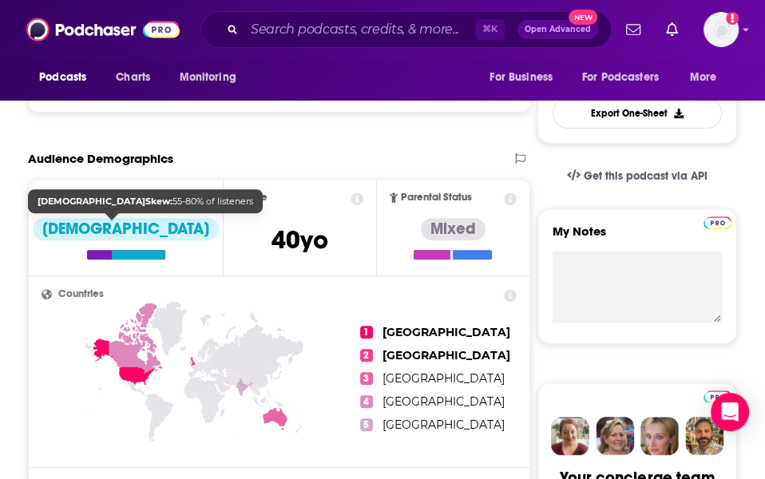
click at [119, 228] on div "[DEMOGRAPHIC_DATA]" at bounding box center [126, 229] width 186 height 22
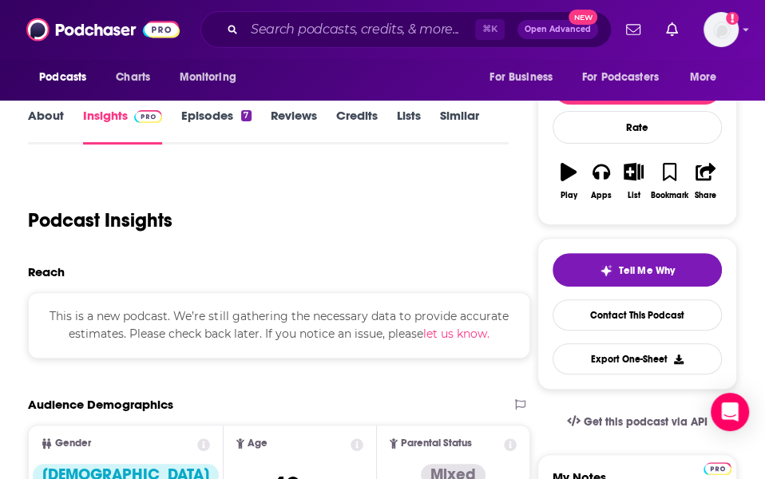
scroll to position [230, 0]
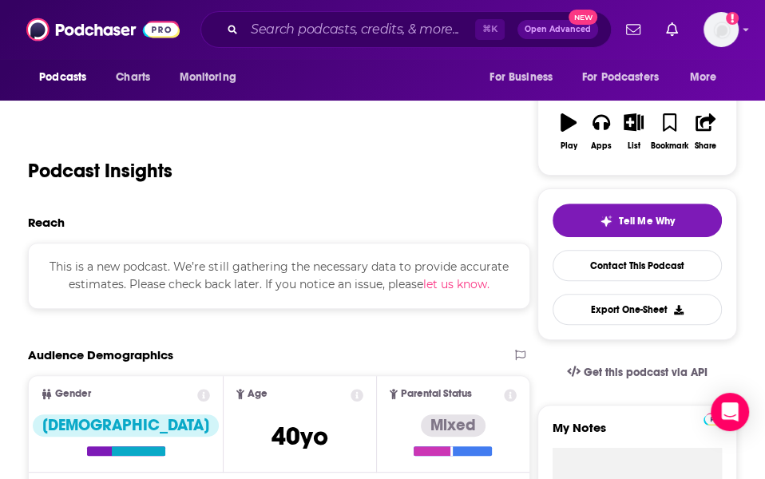
click at [457, 275] on button "let us know." at bounding box center [456, 284] width 66 height 18
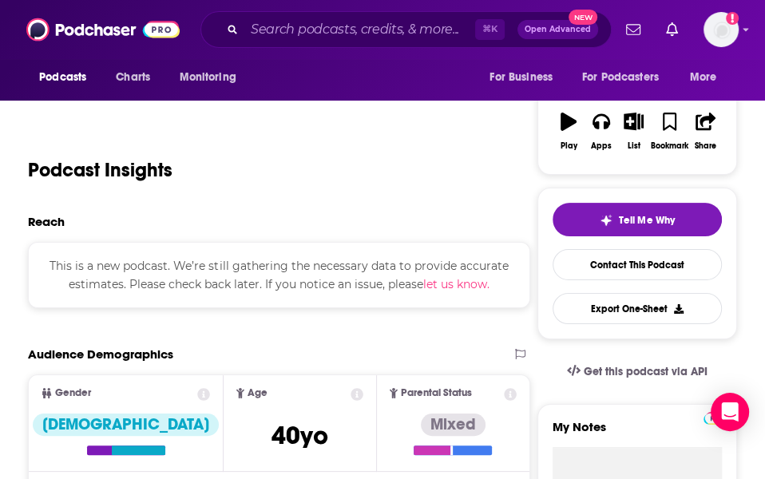
click at [108, 188] on div "Ask the Concierge team a question Subject Miracle Mentality with [PERSON_NAME] …" at bounding box center [382, 239] width 765 height 479
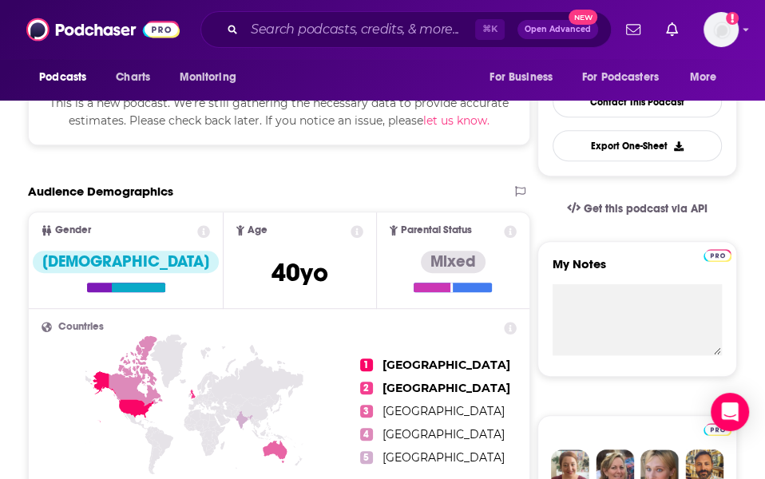
scroll to position [419, 0]
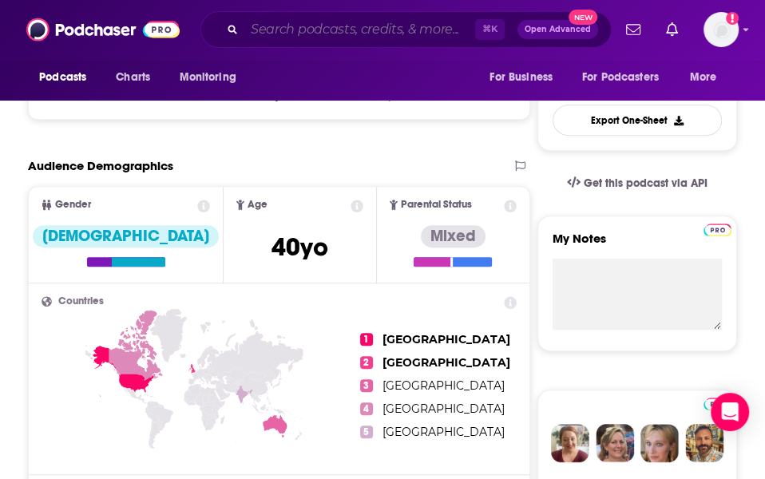
click at [263, 30] on input "Search podcasts, credits, & more..." at bounding box center [359, 30] width 231 height 26
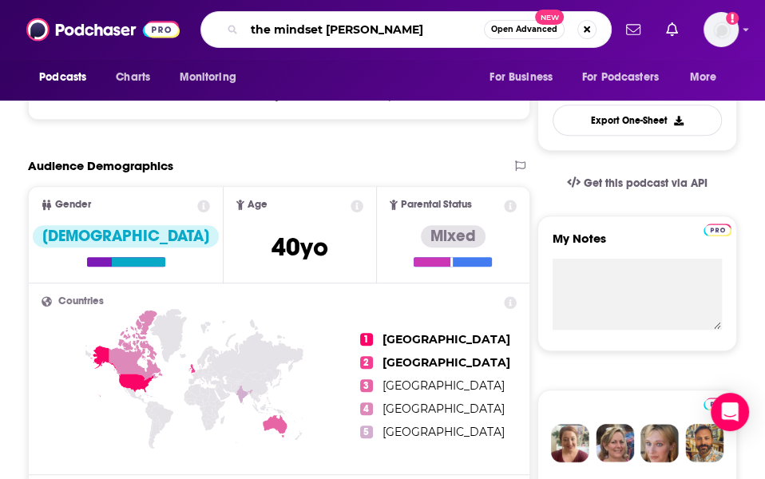
type input "the mindset mentor"
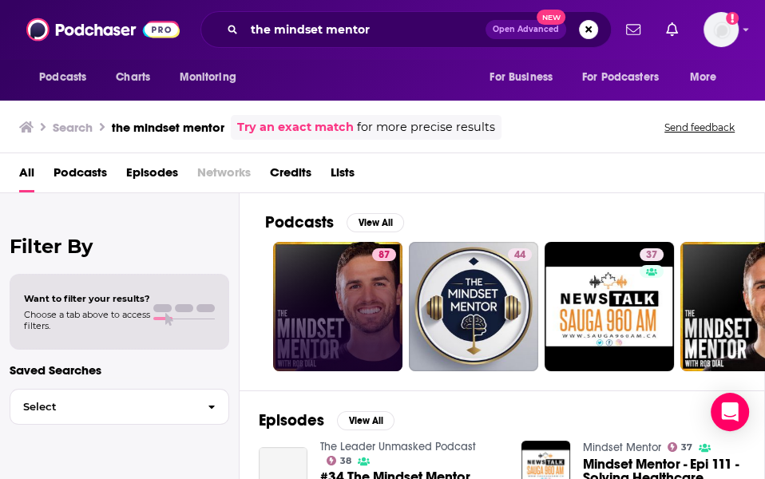
click at [353, 298] on link "87" at bounding box center [337, 306] width 129 height 129
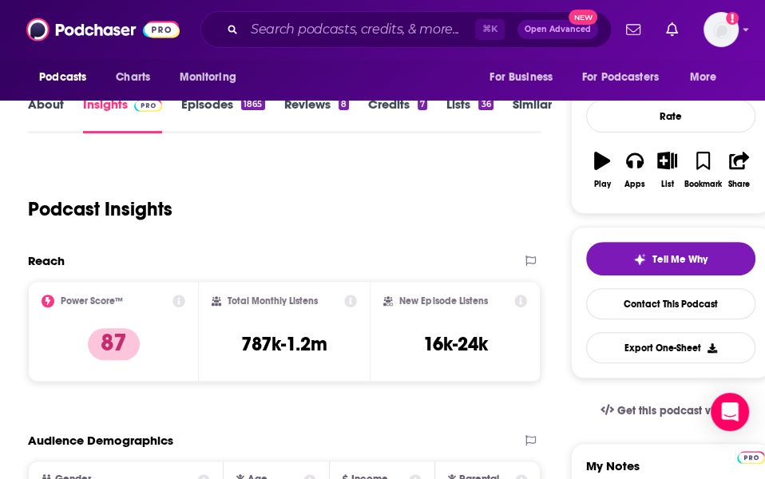
scroll to position [194, 0]
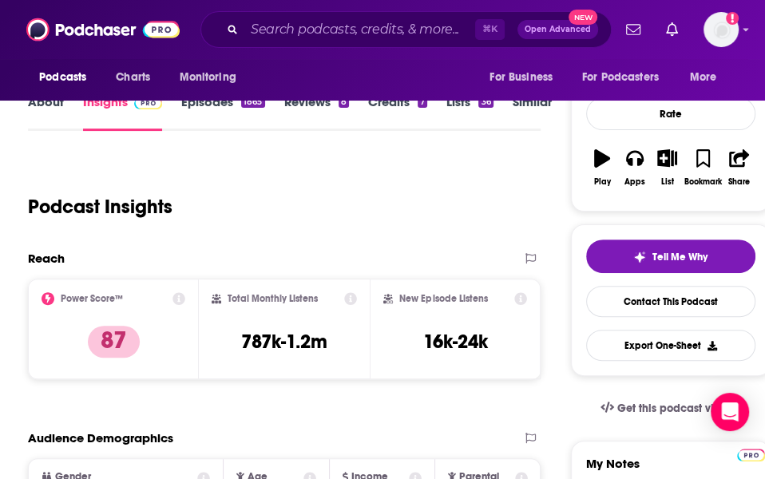
click at [349, 292] on icon at bounding box center [351, 298] width 13 height 13
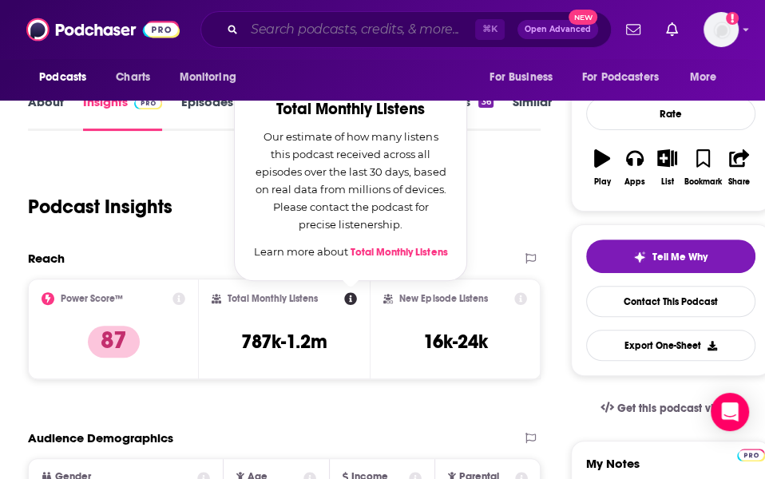
click at [301, 33] on input "Search podcasts, credits, & more..." at bounding box center [359, 30] width 231 height 26
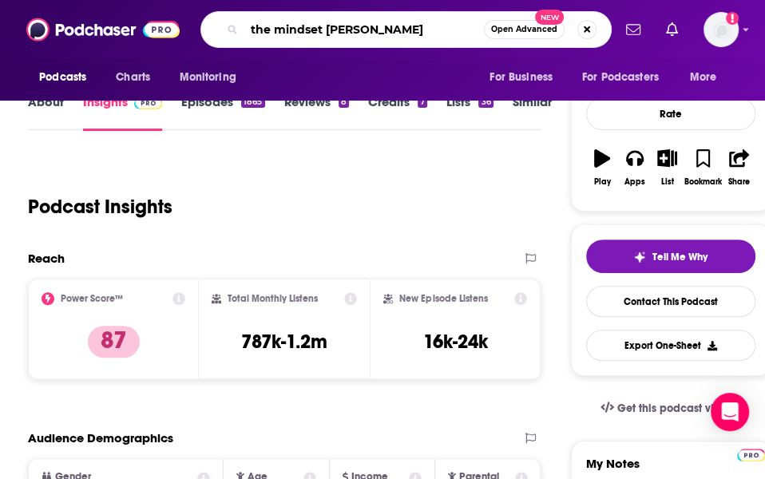
type input "the mindset mentor"
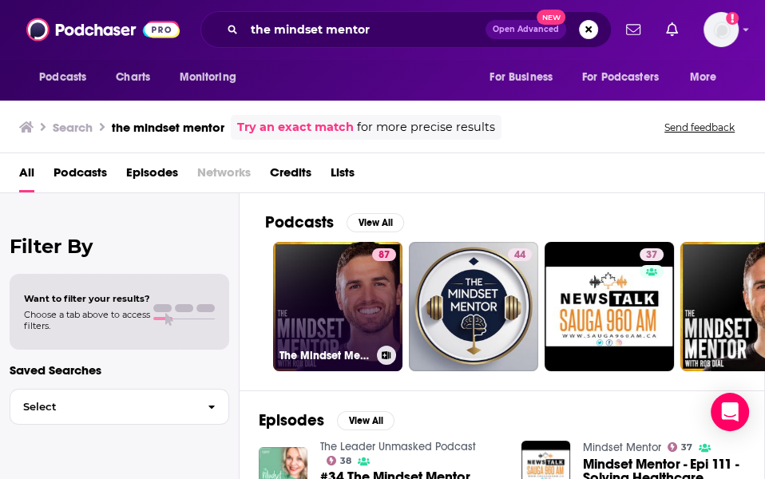
click at [326, 286] on link "87 The Mindset Mentor" at bounding box center [337, 306] width 129 height 129
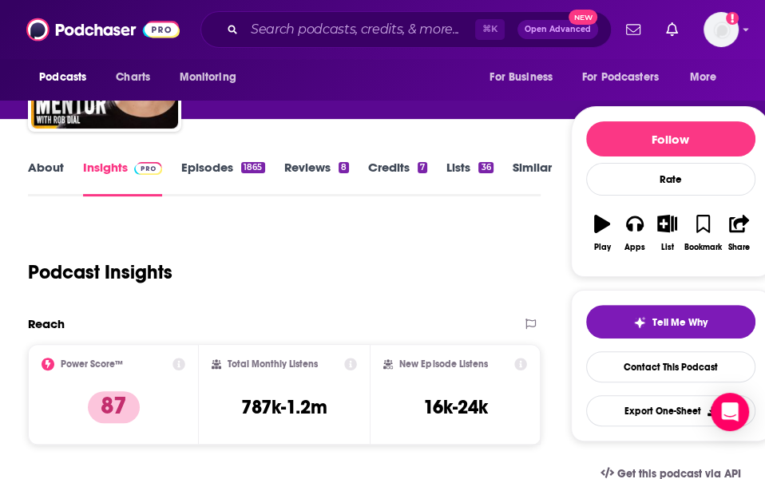
scroll to position [128, 0]
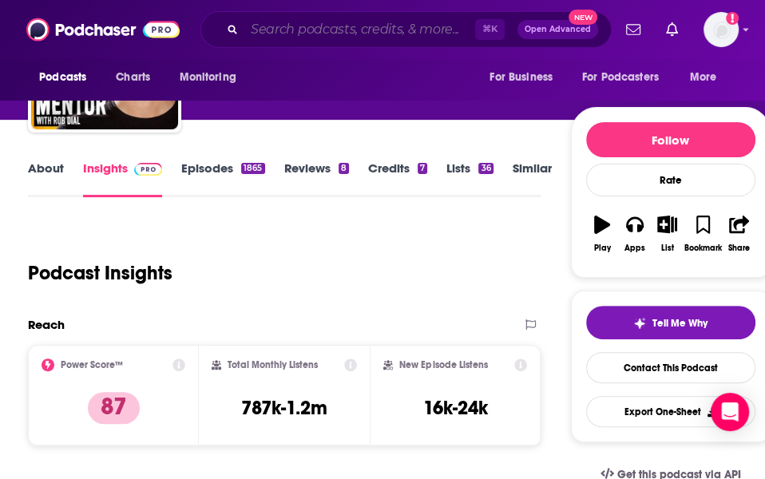
click at [294, 36] on input "Search podcasts, credits, & more..." at bounding box center [359, 30] width 231 height 26
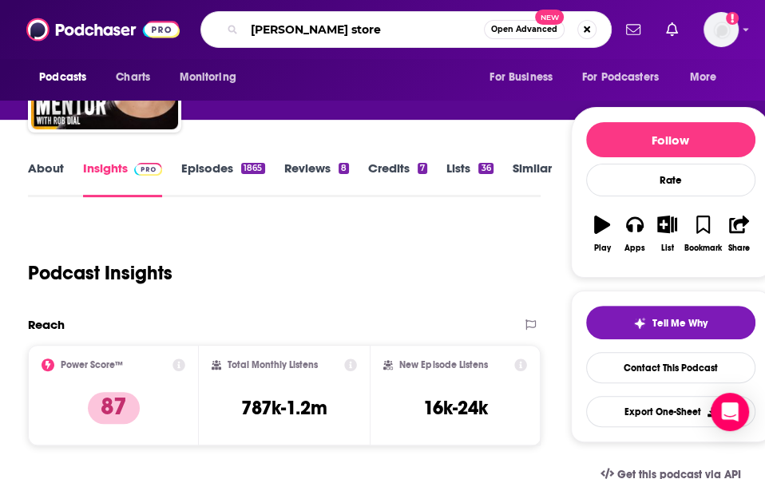
type input "[PERSON_NAME]"
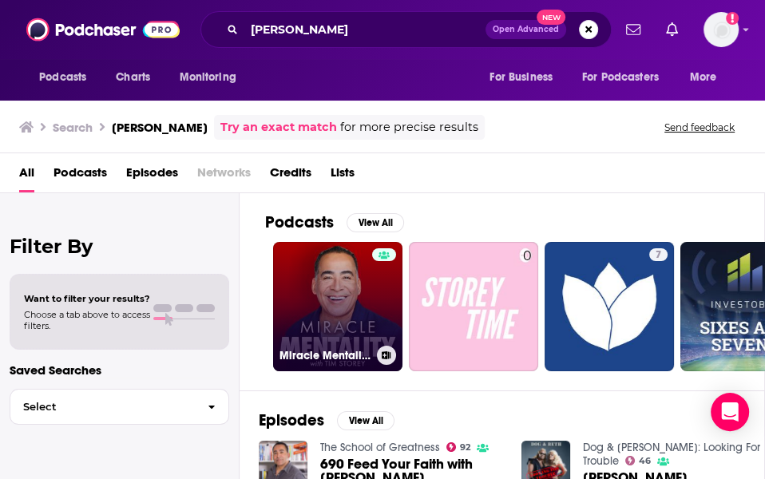
click at [310, 283] on link "Miracle Mentality with [PERSON_NAME] (Motivation, Self Help, and Mental Health)" at bounding box center [337, 306] width 129 height 129
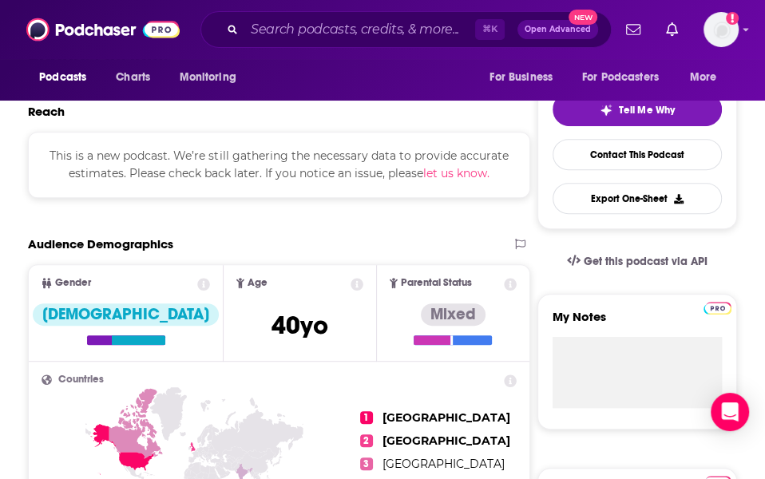
scroll to position [490, 0]
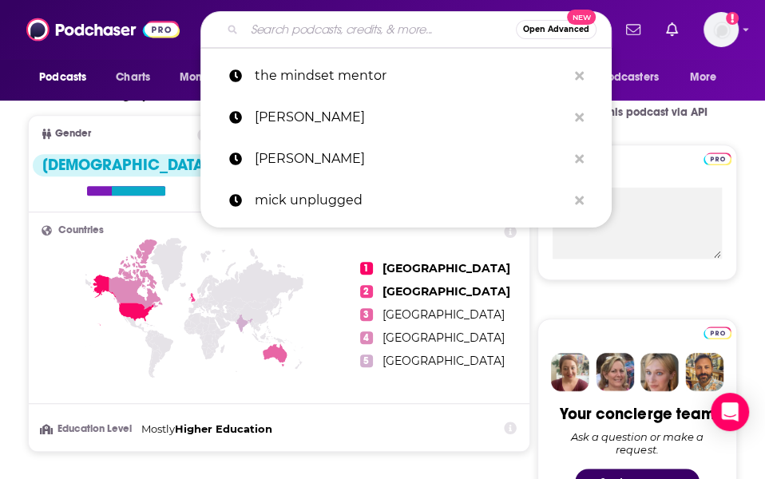
click at [277, 38] on input "Search podcasts, credits, & more..." at bounding box center [379, 30] width 271 height 26
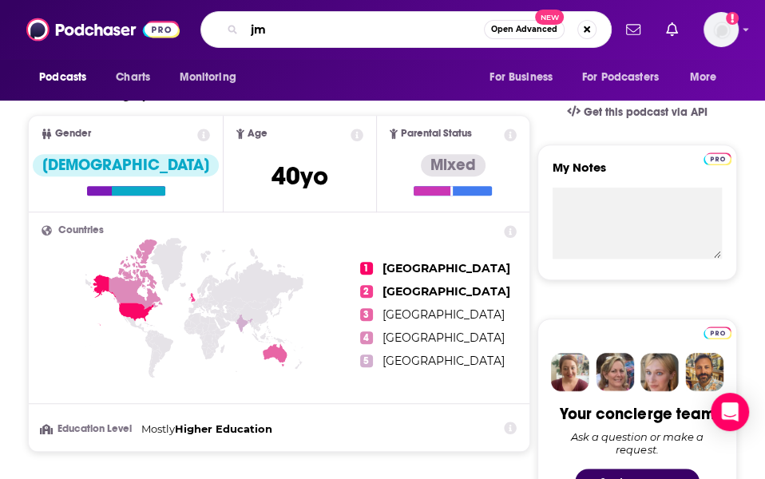
type input "j"
type input "u"
type input "[PERSON_NAME]"
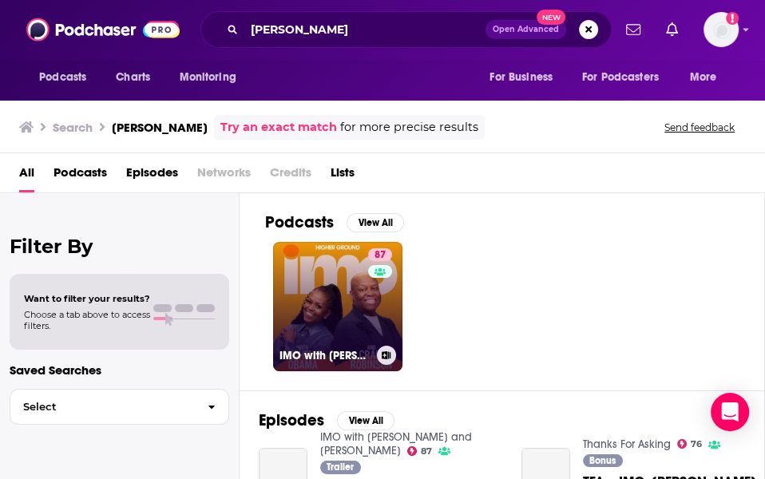
click at [320, 298] on link "87 IMO with [PERSON_NAME] and [PERSON_NAME]" at bounding box center [337, 306] width 129 height 129
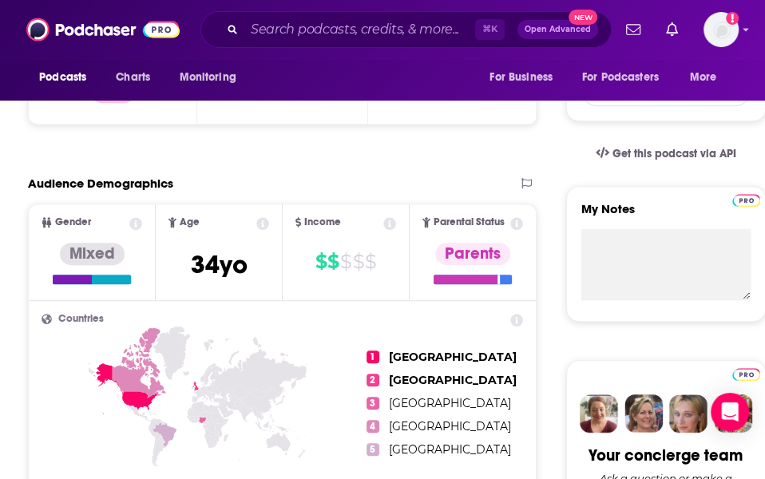
scroll to position [450, 0]
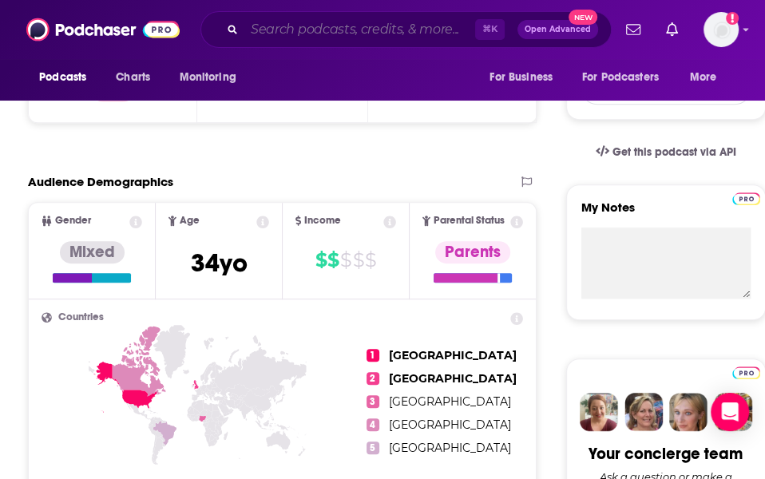
click at [293, 32] on input "Search podcasts, credits, & more..." at bounding box center [359, 30] width 231 height 26
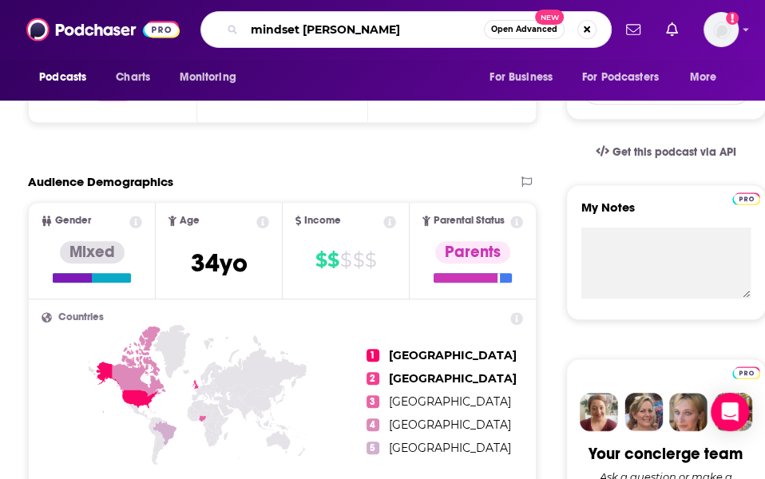
type input "mindset mentor"
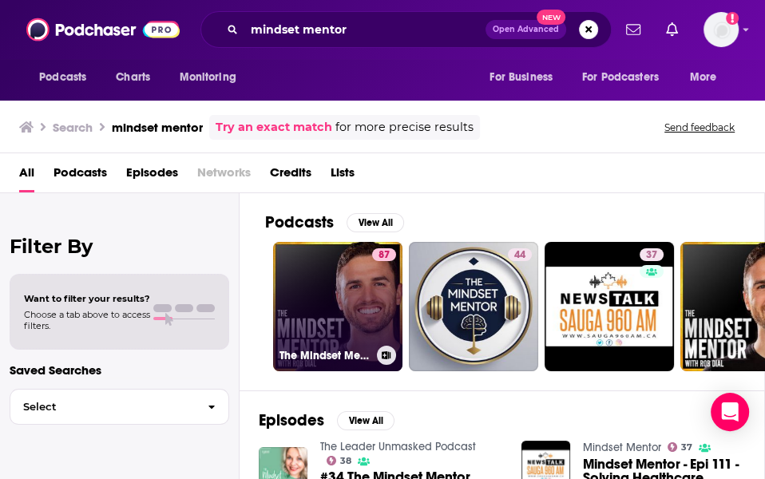
click at [321, 277] on link "87 The Mindset Mentor" at bounding box center [337, 306] width 129 height 129
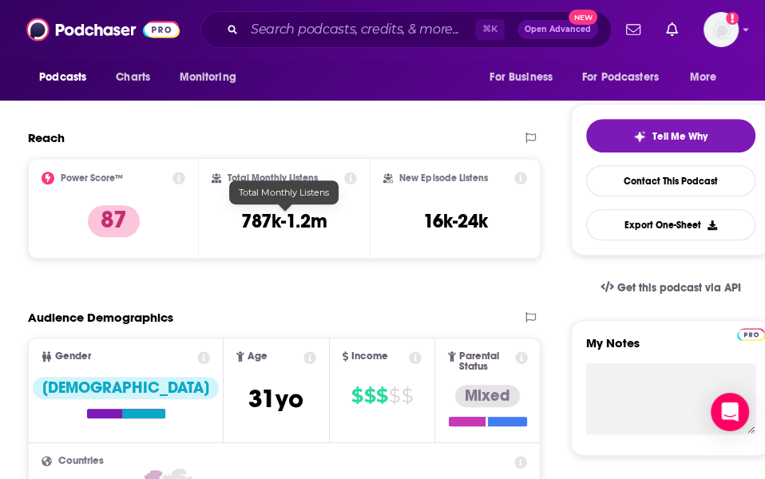
scroll to position [313, 0]
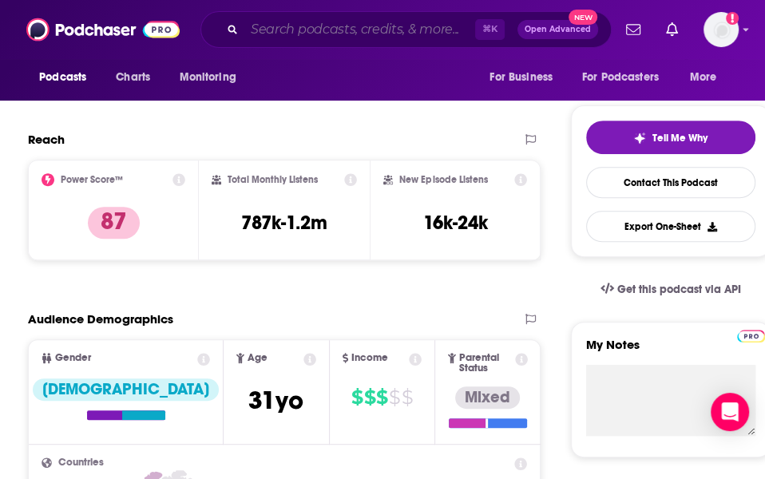
click at [283, 31] on input "Search podcasts, credits, & more..." at bounding box center [359, 30] width 231 height 26
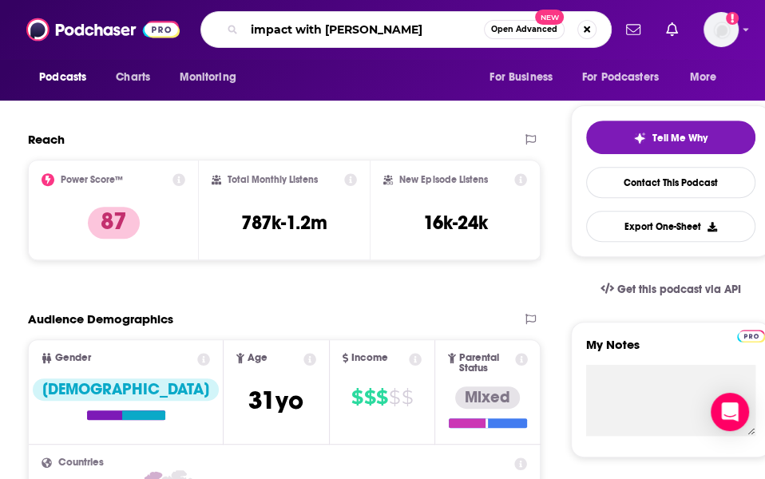
type input "impact with [PERSON_NAME]"
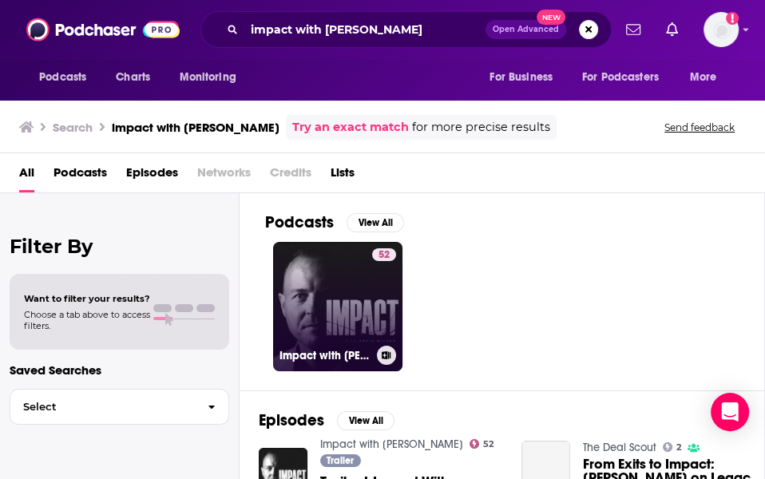
click at [317, 273] on link "52 Impact with [PERSON_NAME]" at bounding box center [337, 306] width 129 height 129
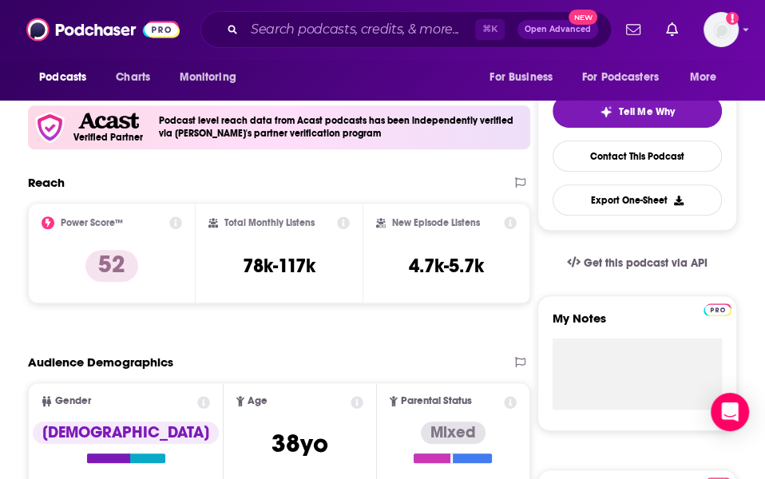
scroll to position [333, 0]
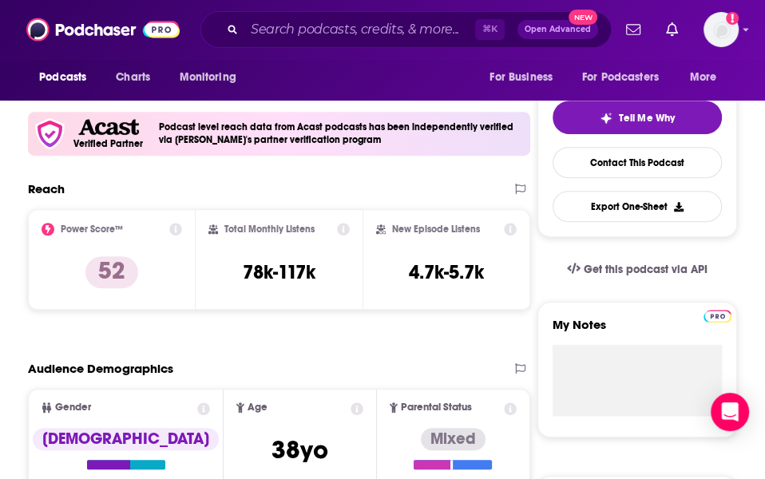
click at [288, 16] on div "⌘ K Open Advanced New" at bounding box center [405, 29] width 411 height 37
click at [278, 34] on input "Search podcasts, credits, & more..." at bounding box center [359, 30] width 231 height 26
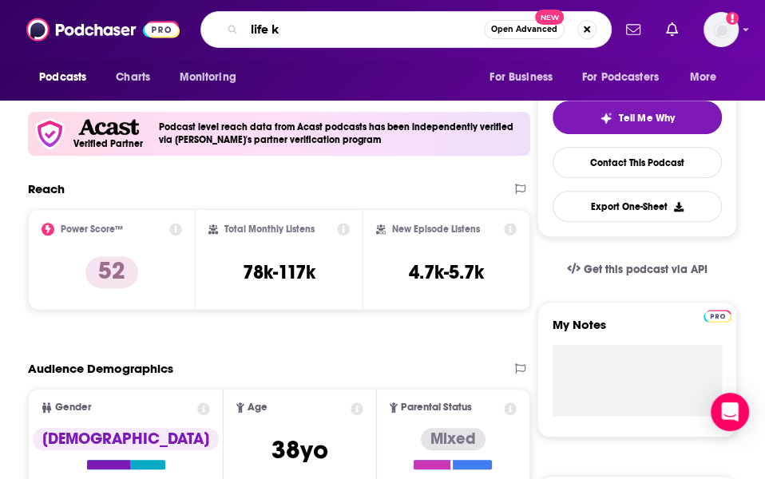
type input "life ki"
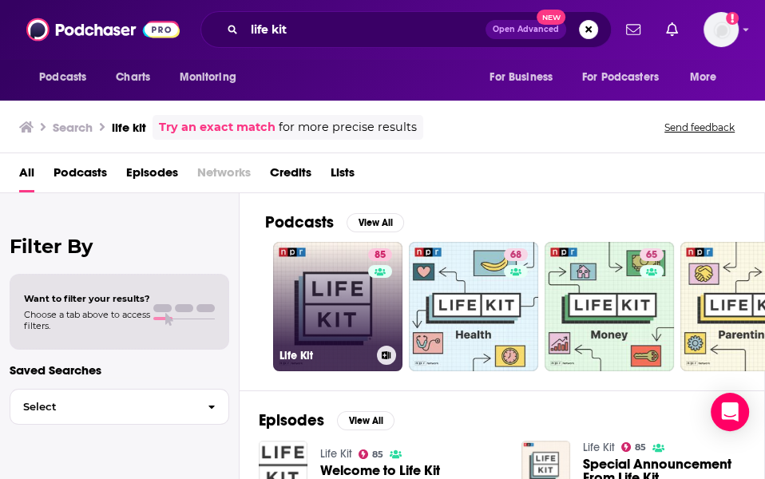
click at [323, 313] on link "85 Life Kit" at bounding box center [337, 306] width 129 height 129
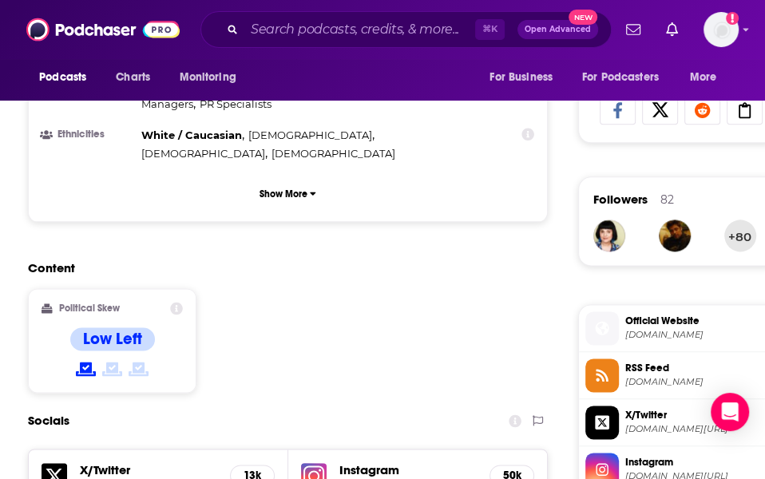
scroll to position [1045, 0]
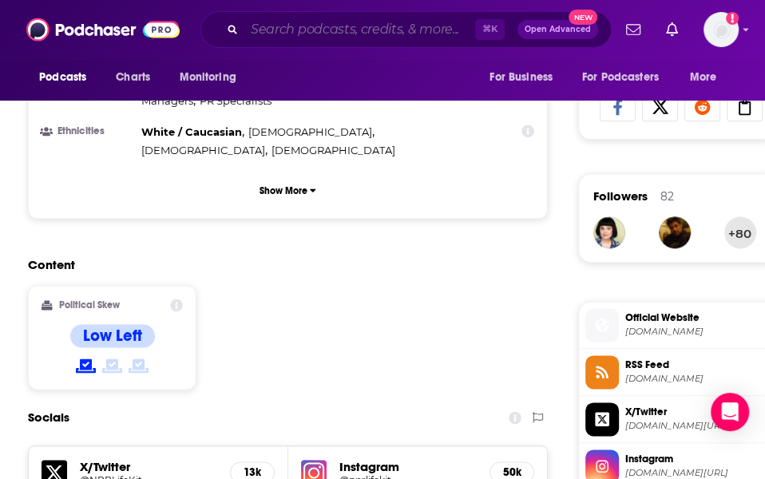
click at [293, 19] on input "Search podcasts, credits, & more..." at bounding box center [359, 30] width 231 height 26
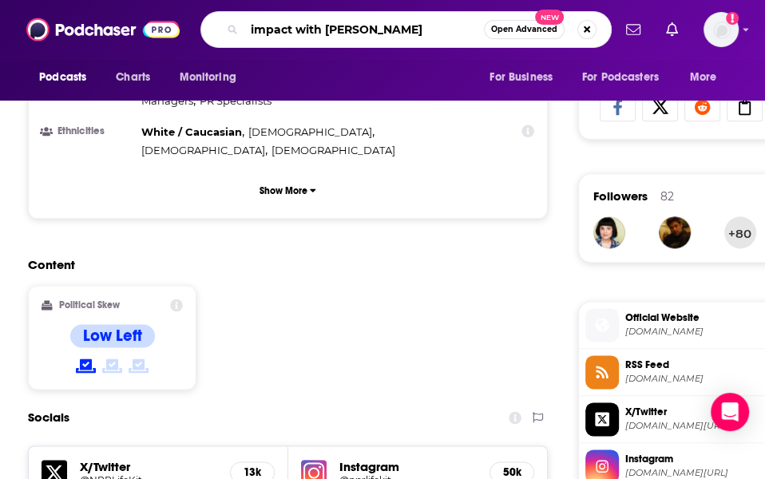
type input "impact with [PERSON_NAME]"
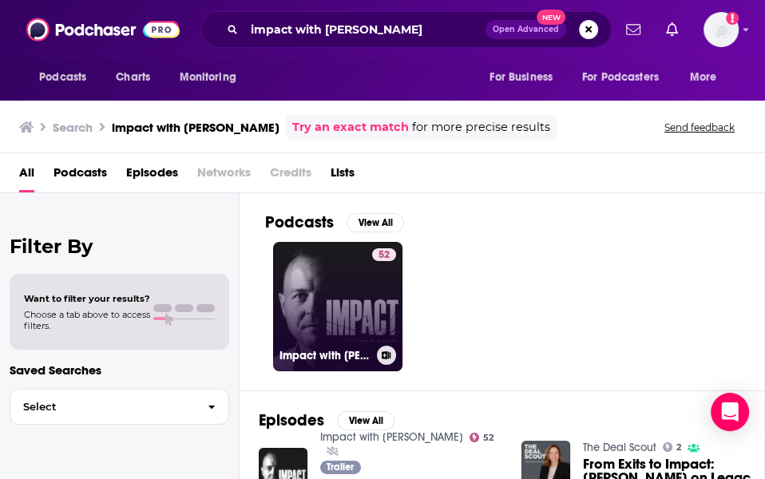
click at [326, 311] on link "52 Impact with [PERSON_NAME]" at bounding box center [337, 306] width 129 height 129
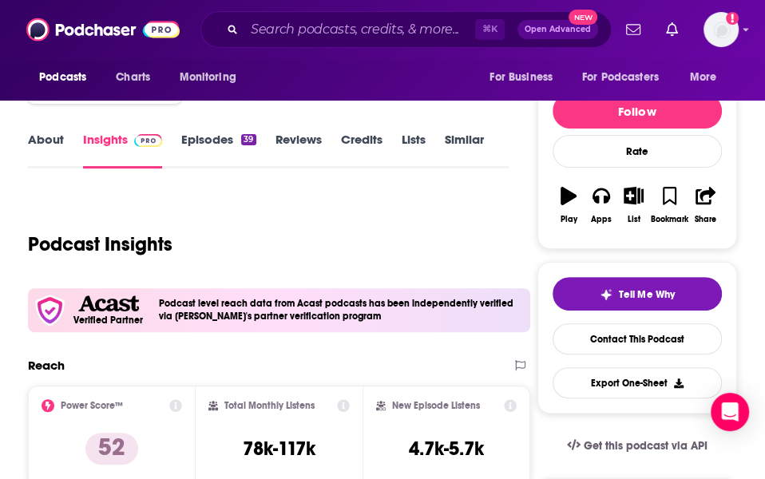
scroll to position [158, 0]
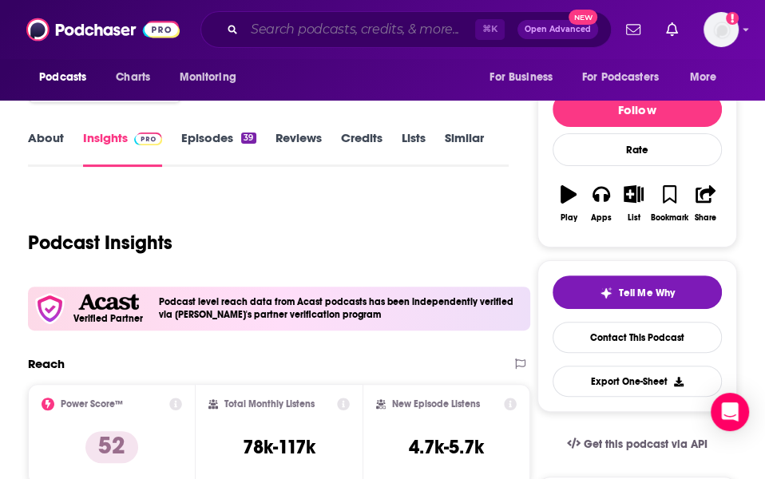
click at [305, 24] on input "Search podcasts, credits, & more..." at bounding box center [359, 30] width 231 height 26
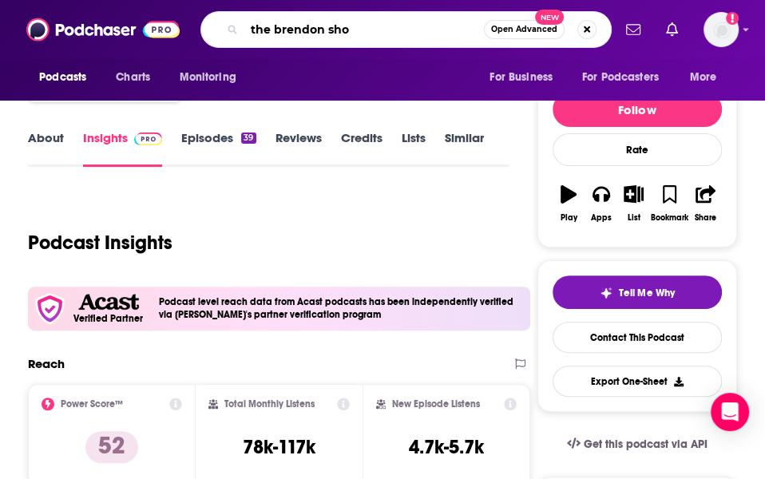
type input "the brendon show"
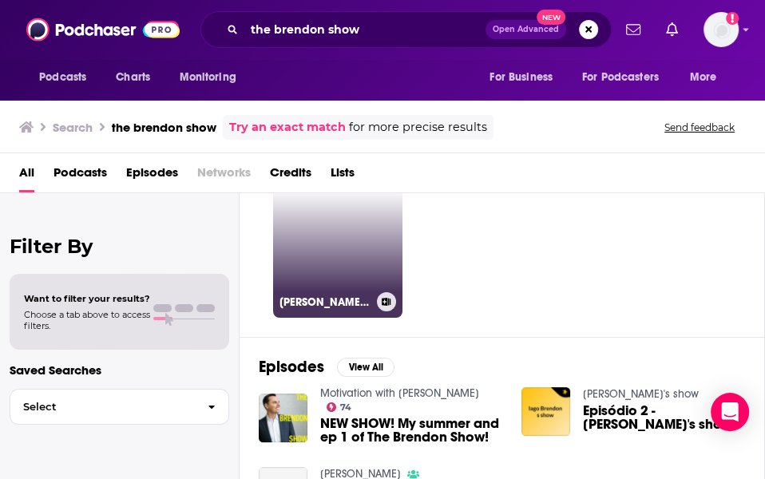
scroll to position [48, 0]
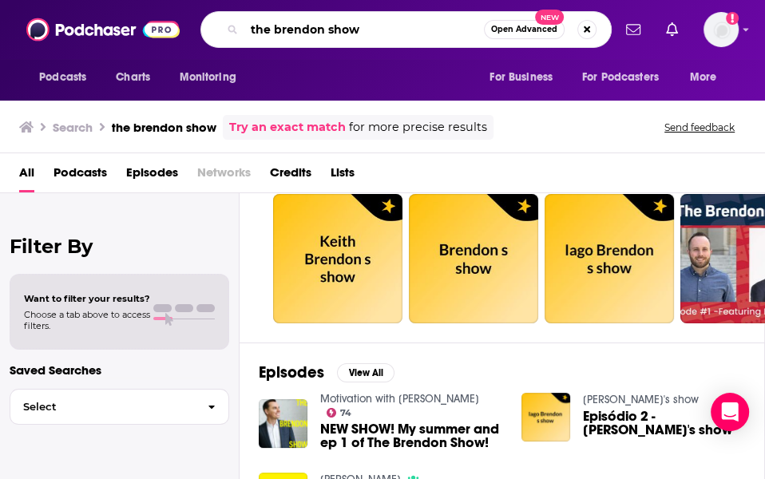
click at [318, 35] on input "the brendon show" at bounding box center [363, 30] width 239 height 26
type input "[PERSON_NAME]"
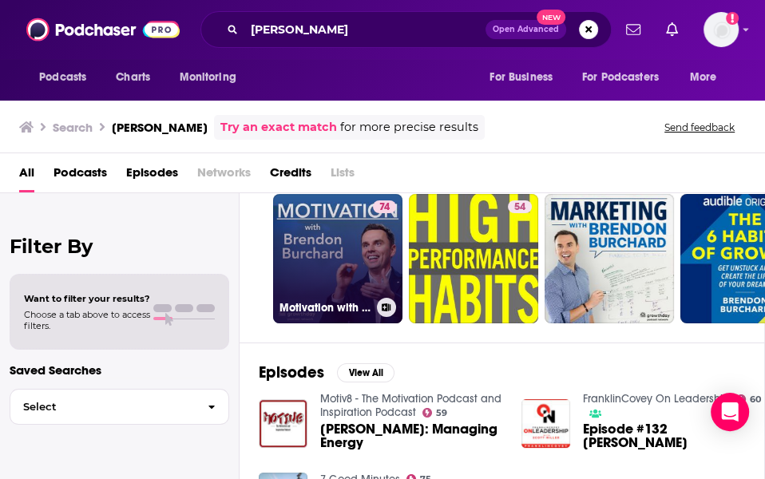
click at [349, 215] on link "74 Motivation with [PERSON_NAME]" at bounding box center [337, 258] width 129 height 129
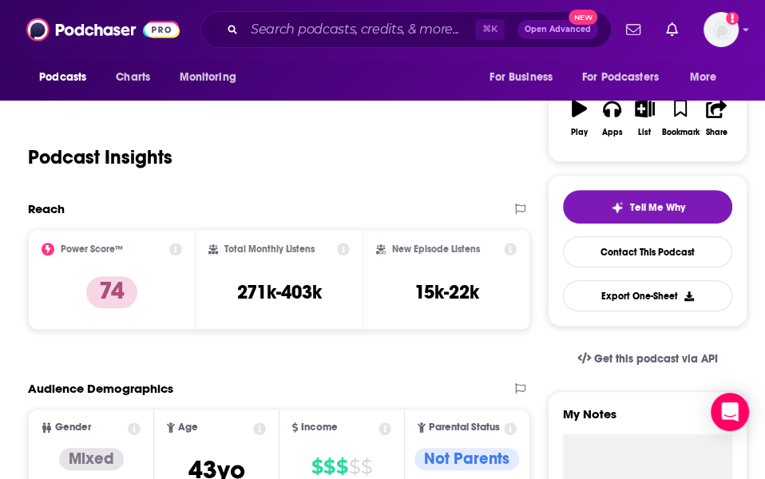
scroll to position [185, 0]
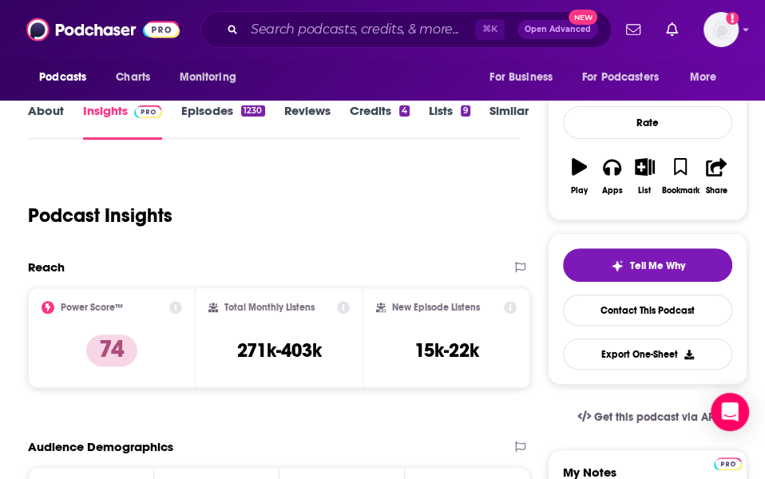
click at [288, 42] on div "⌘ K Open Advanced New" at bounding box center [405, 29] width 411 height 37
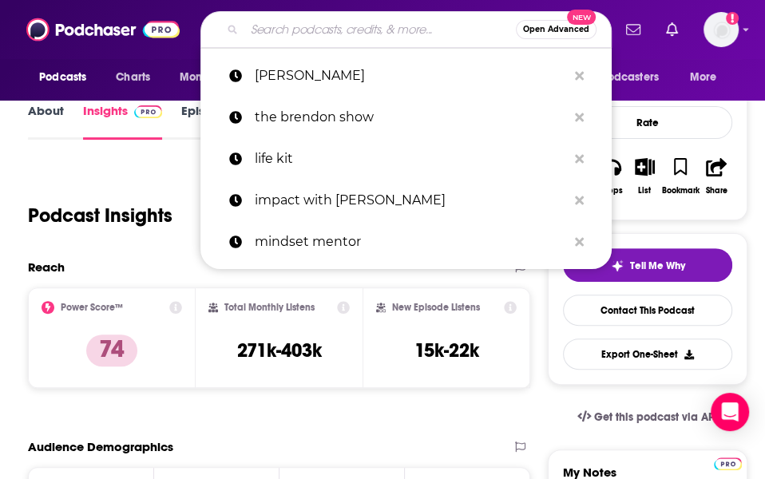
click at [284, 36] on input "Search podcasts, credits, & more..." at bounding box center [379, 30] width 271 height 26
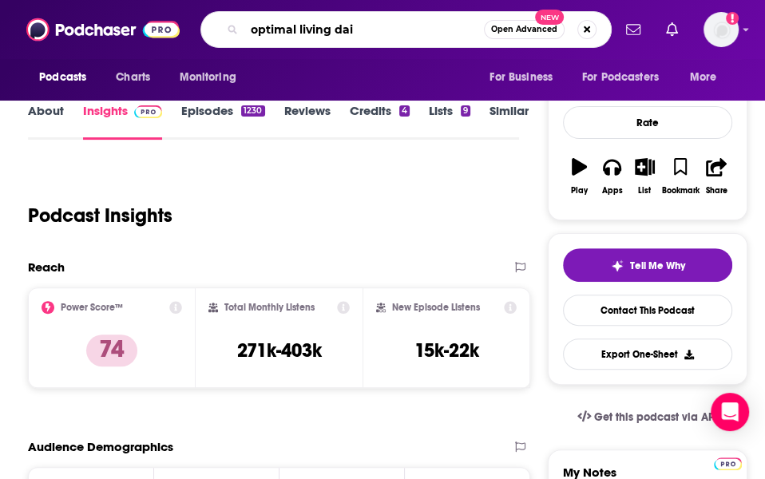
type input "optimal living dail"
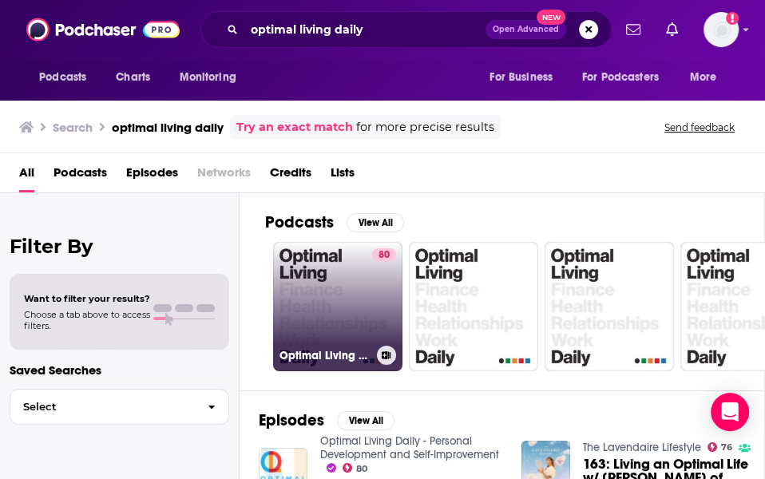
click at [302, 333] on link "80 Optimal Living Daily - Personal Development and Self-Improvement" at bounding box center [337, 306] width 129 height 129
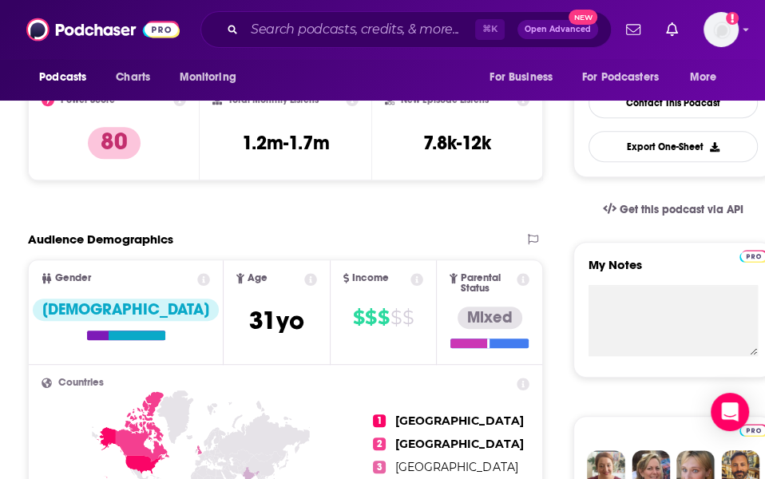
scroll to position [393, 0]
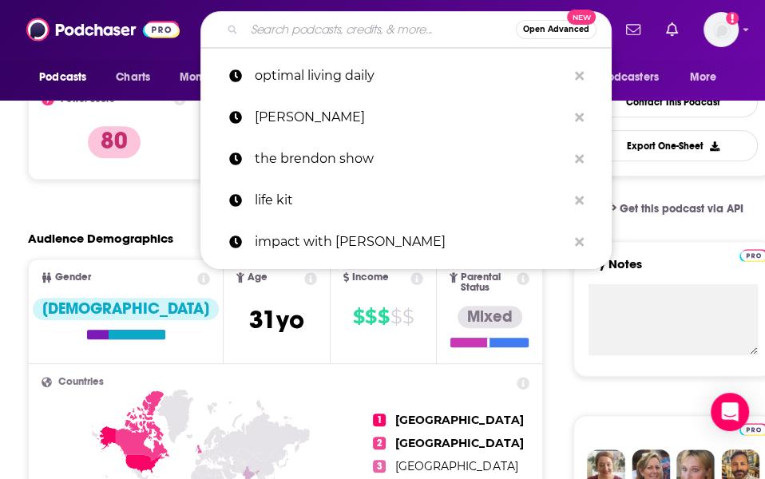
click at [330, 26] on input "Search podcasts, credits, & more..." at bounding box center [379, 30] width 271 height 26
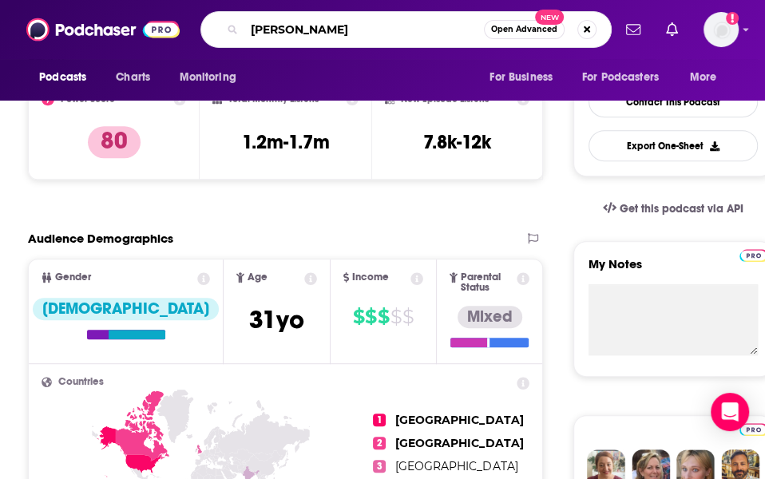
type input "[PERSON_NAME]"
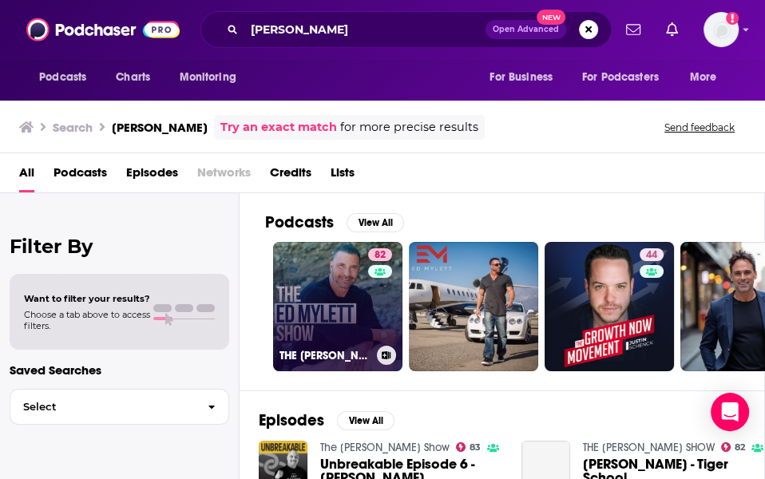
click at [323, 255] on link "82 THE [PERSON_NAME] SHOW" at bounding box center [337, 306] width 129 height 129
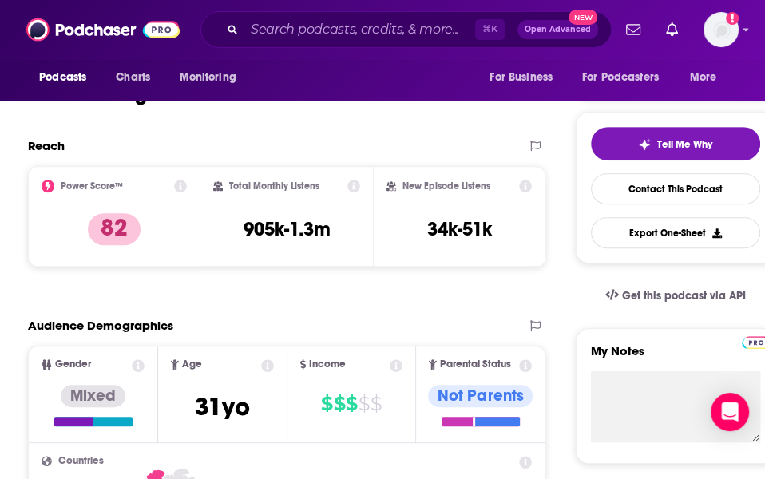
scroll to position [305, 0]
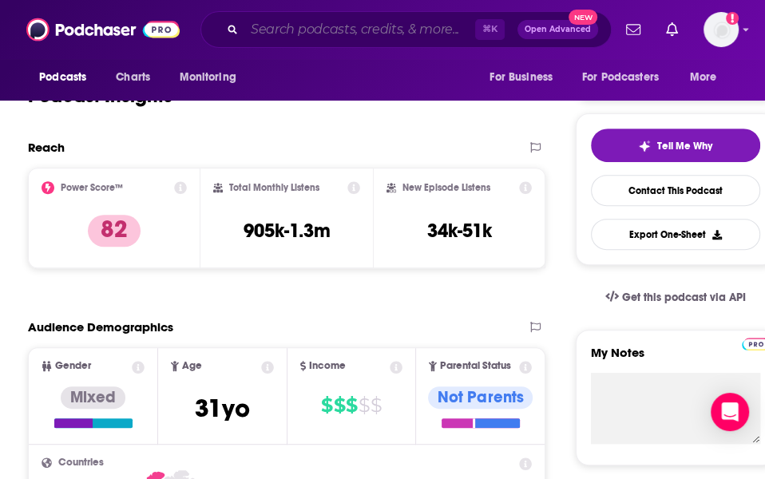
click at [314, 26] on input "Search podcasts, credits, & more..." at bounding box center [359, 30] width 231 height 26
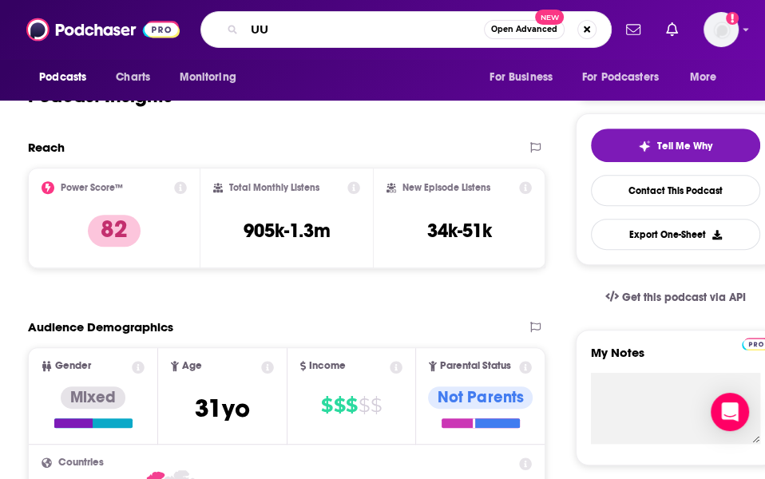
type input "U"
type input "huberman lab"
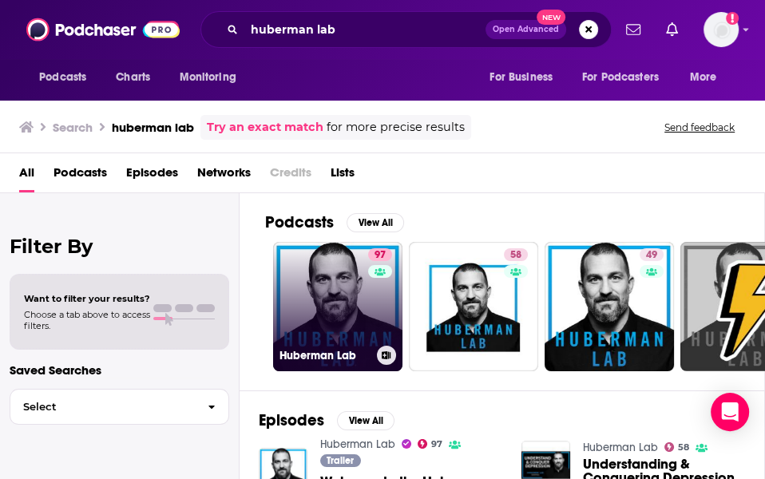
click at [345, 283] on link "97 Huberman Lab" at bounding box center [337, 306] width 129 height 129
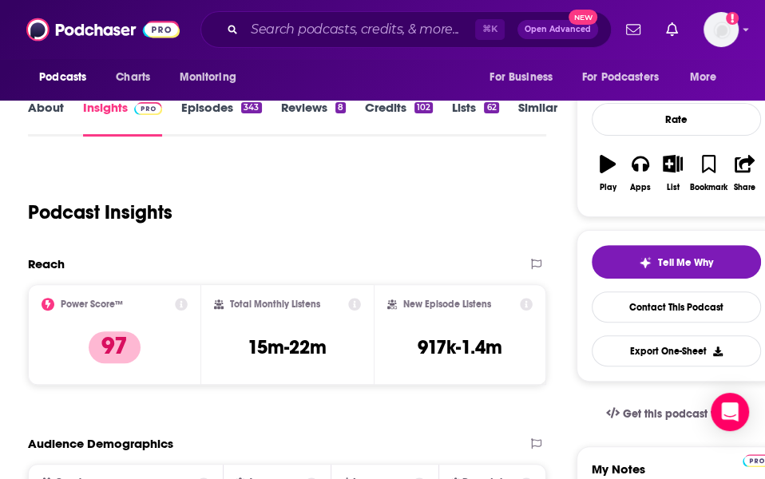
scroll to position [189, 0]
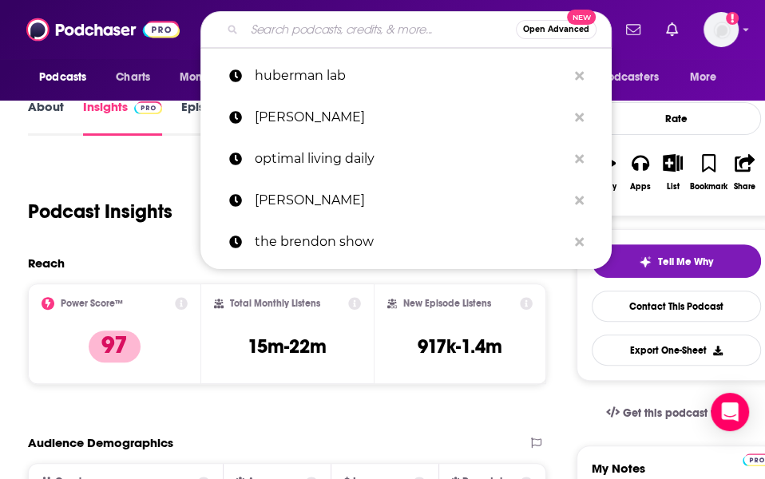
click at [321, 33] on input "Search podcasts, credits, & more..." at bounding box center [379, 30] width 271 height 26
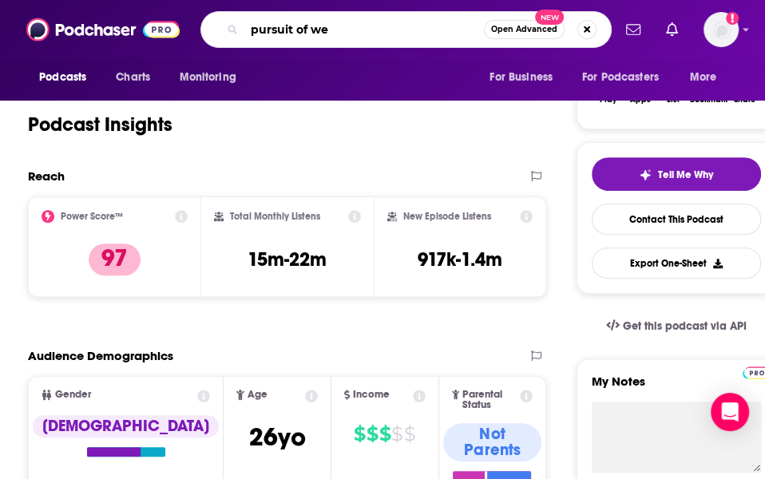
scroll to position [281, 0]
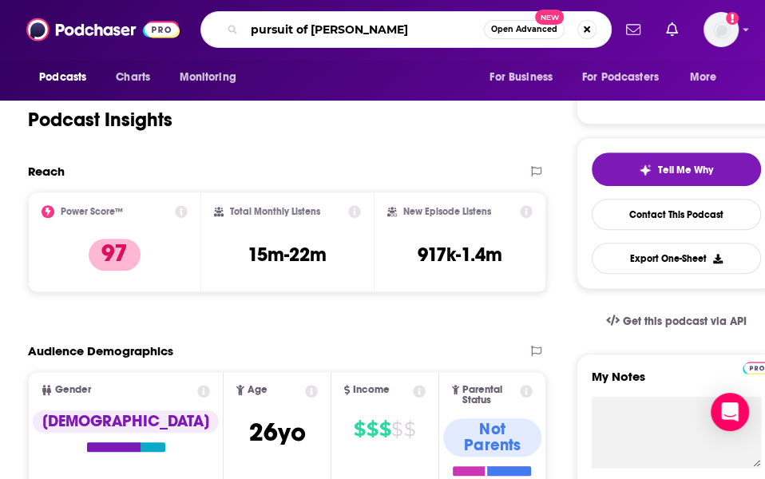
type input "pursuit of wellness"
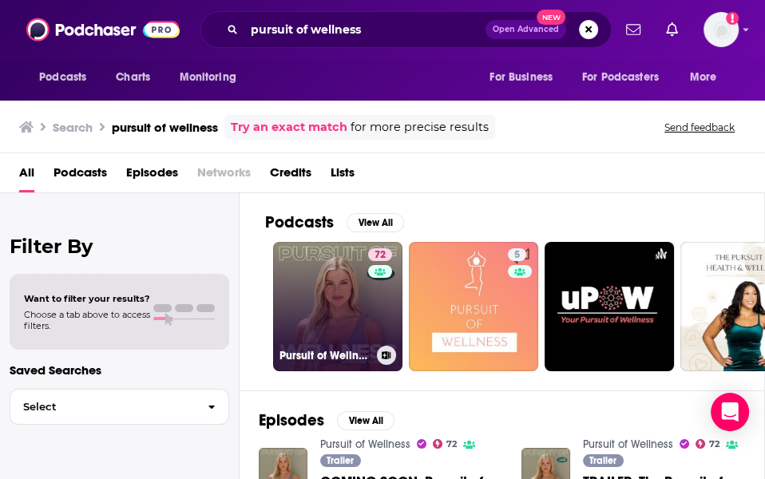
click at [322, 267] on link "72 Pursuit of Wellness" at bounding box center [337, 306] width 129 height 129
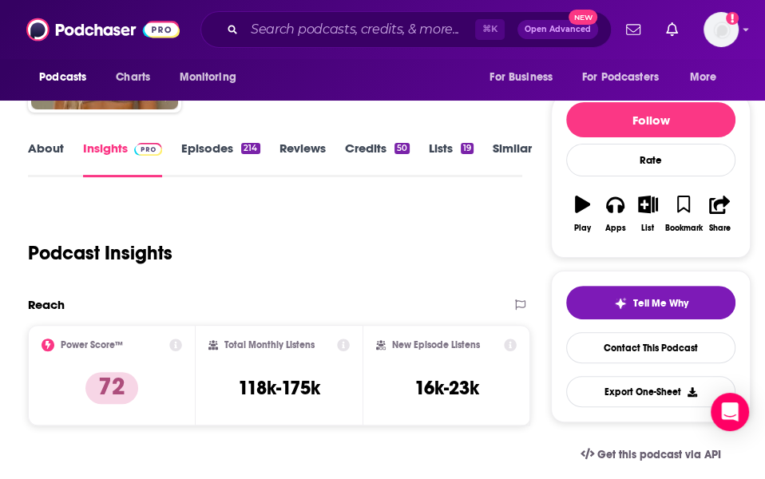
scroll to position [150, 0]
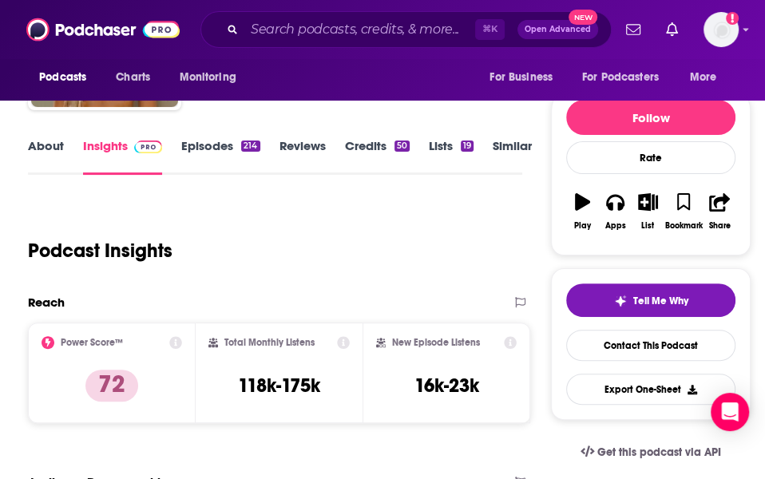
click at [218, 217] on div "Podcast Insights" at bounding box center [268, 240] width 481 height 81
click at [293, 28] on input "Search podcasts, credits, & more..." at bounding box center [359, 30] width 231 height 26
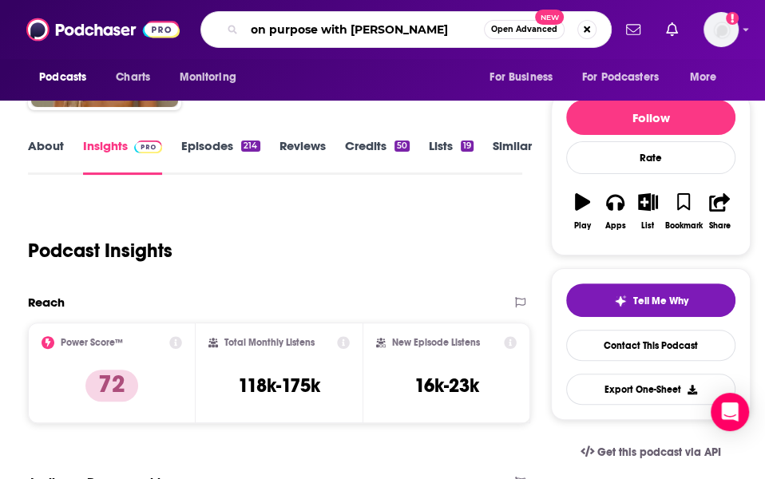
type input "on purpose with [PERSON_NAME]"
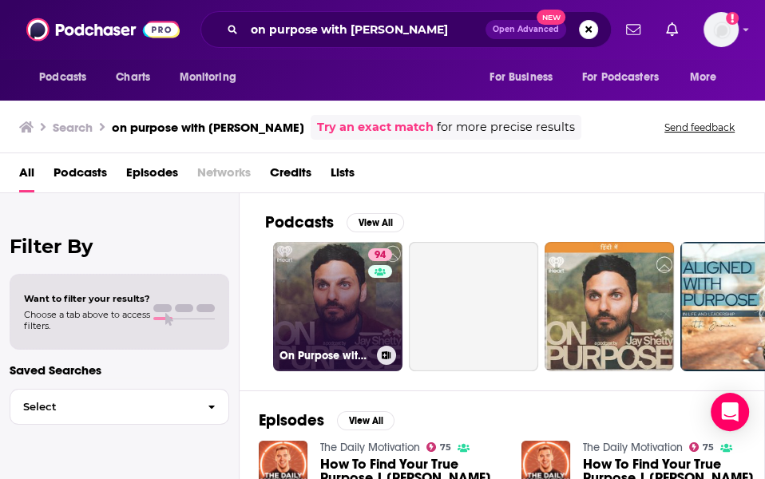
click at [316, 275] on link "94 On Purpose with [PERSON_NAME]" at bounding box center [337, 306] width 129 height 129
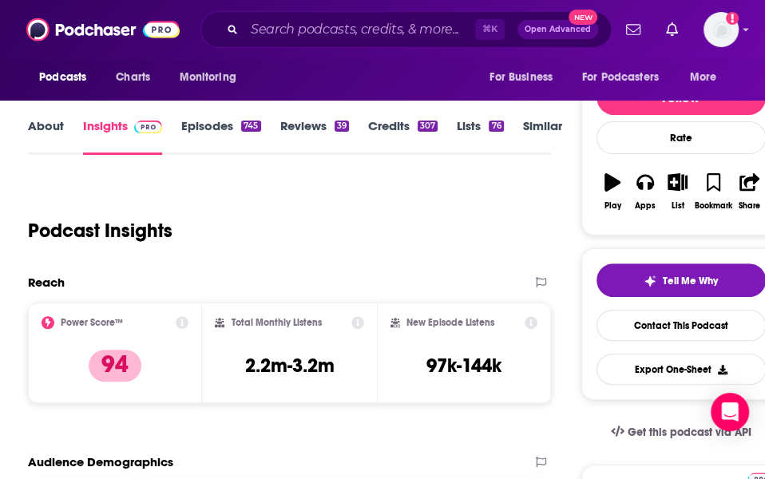
scroll to position [172, 0]
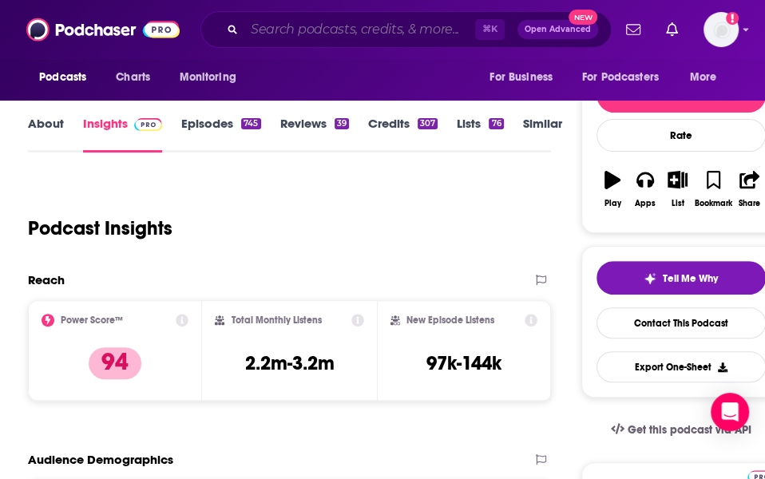
click at [274, 24] on input "Search podcasts, credits, & more..." at bounding box center [359, 30] width 231 height 26
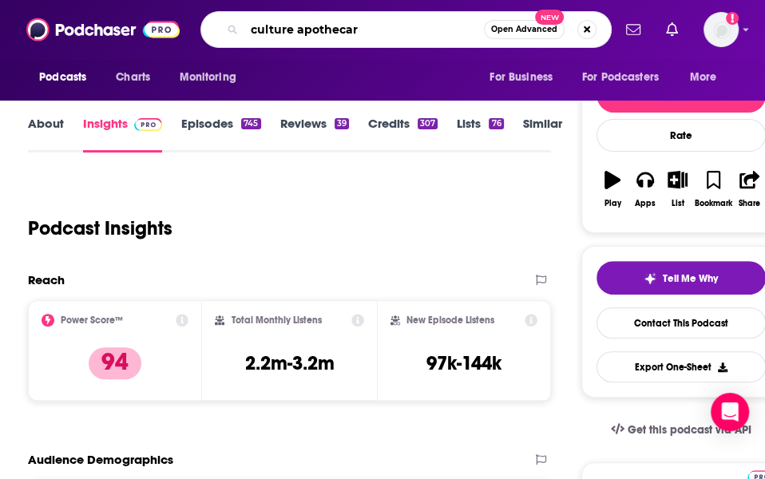
type input "culture apothecary"
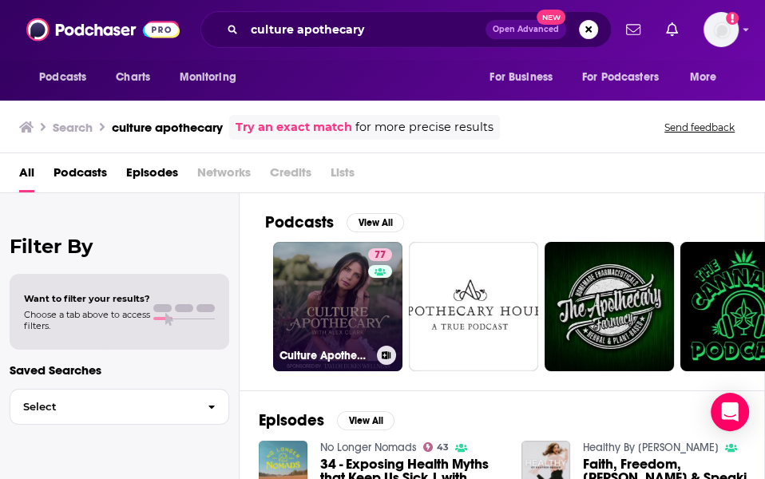
click at [318, 286] on link "77 Culture Apothecary with [PERSON_NAME]" at bounding box center [337, 306] width 129 height 129
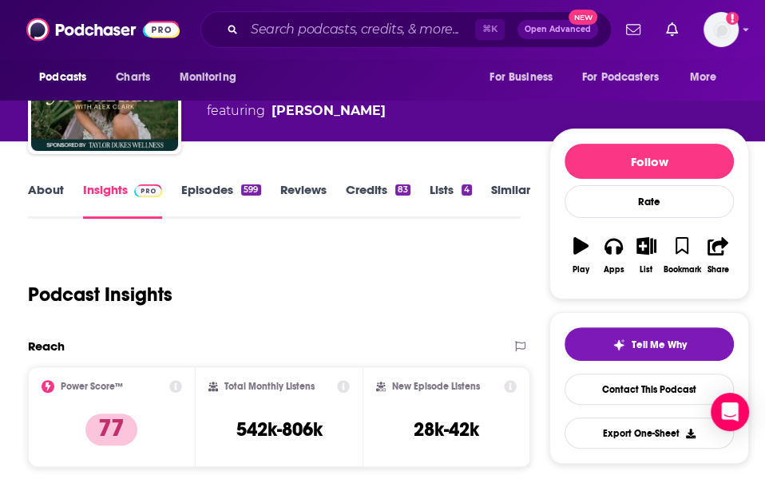
scroll to position [112, 0]
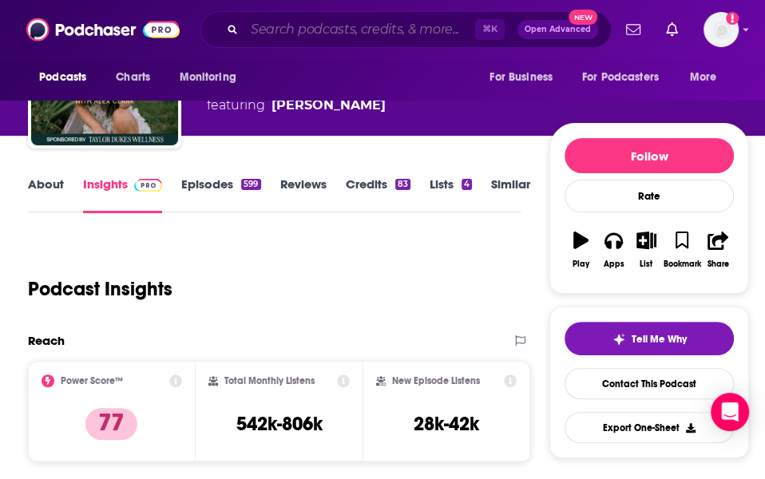
click at [306, 32] on input "Search podcasts, credits, & more..." at bounding box center [359, 30] width 231 height 26
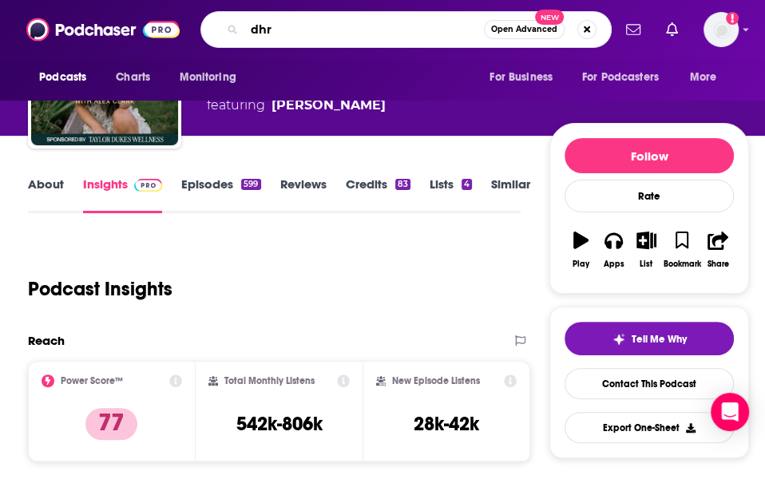
type input "dhru"
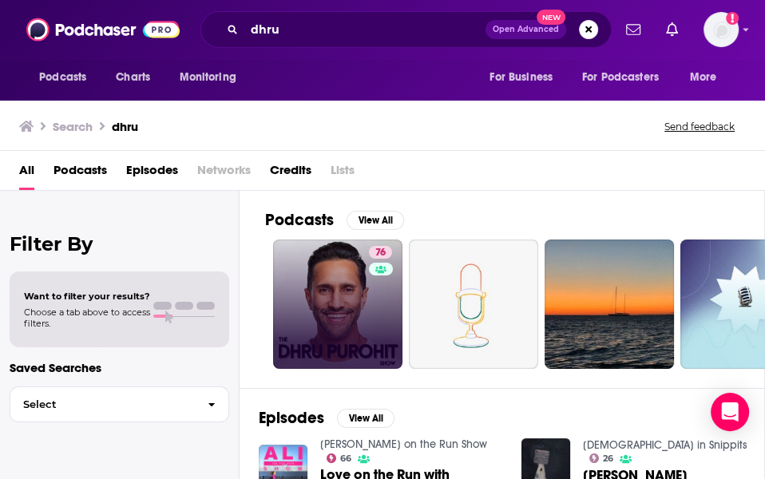
click at [310, 270] on link "76" at bounding box center [337, 303] width 129 height 129
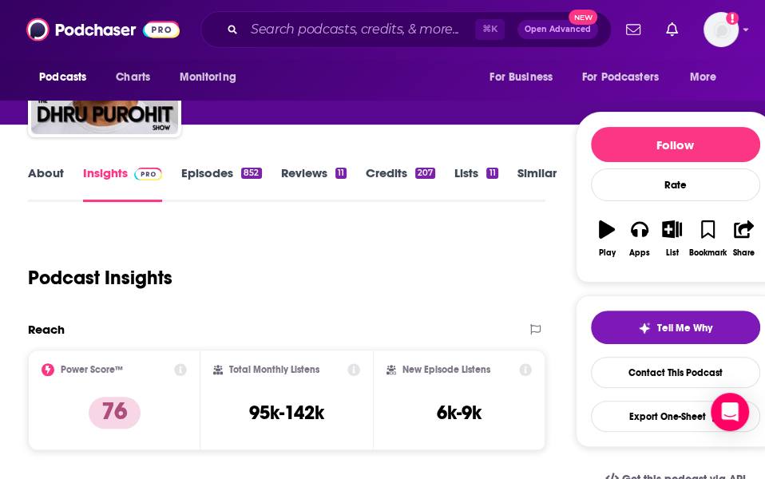
scroll to position [132, 0]
